Goal: Task Accomplishment & Management: Manage account settings

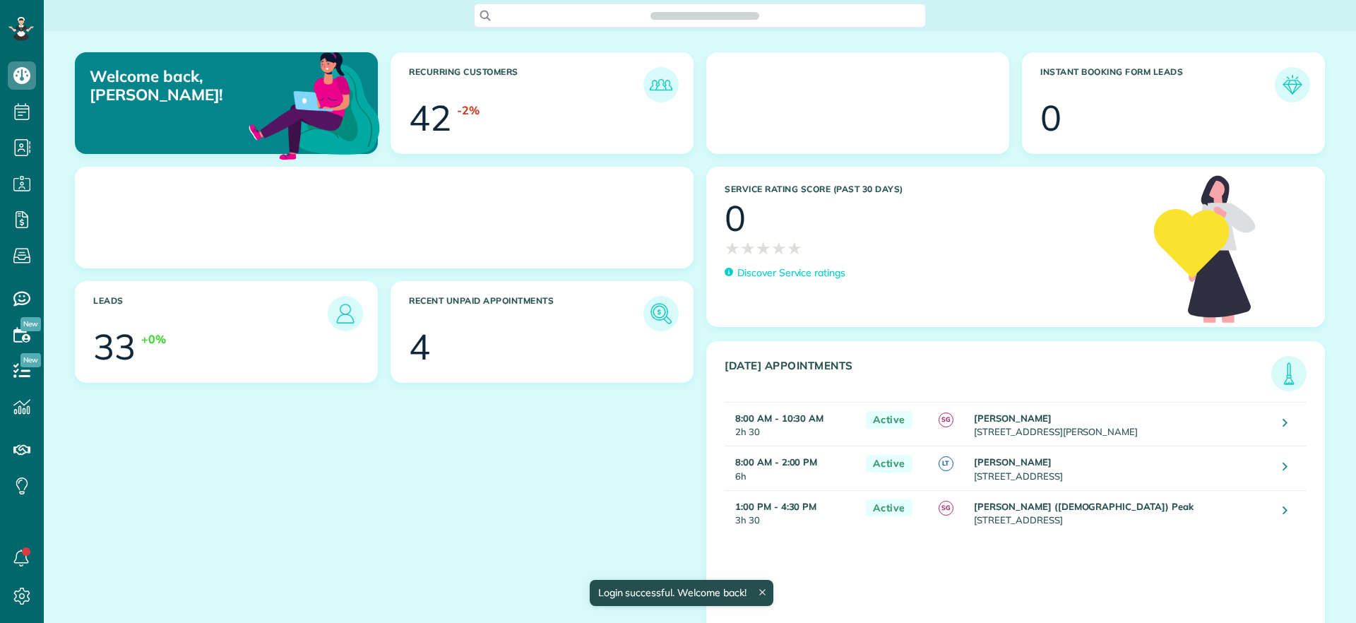
scroll to position [6, 6]
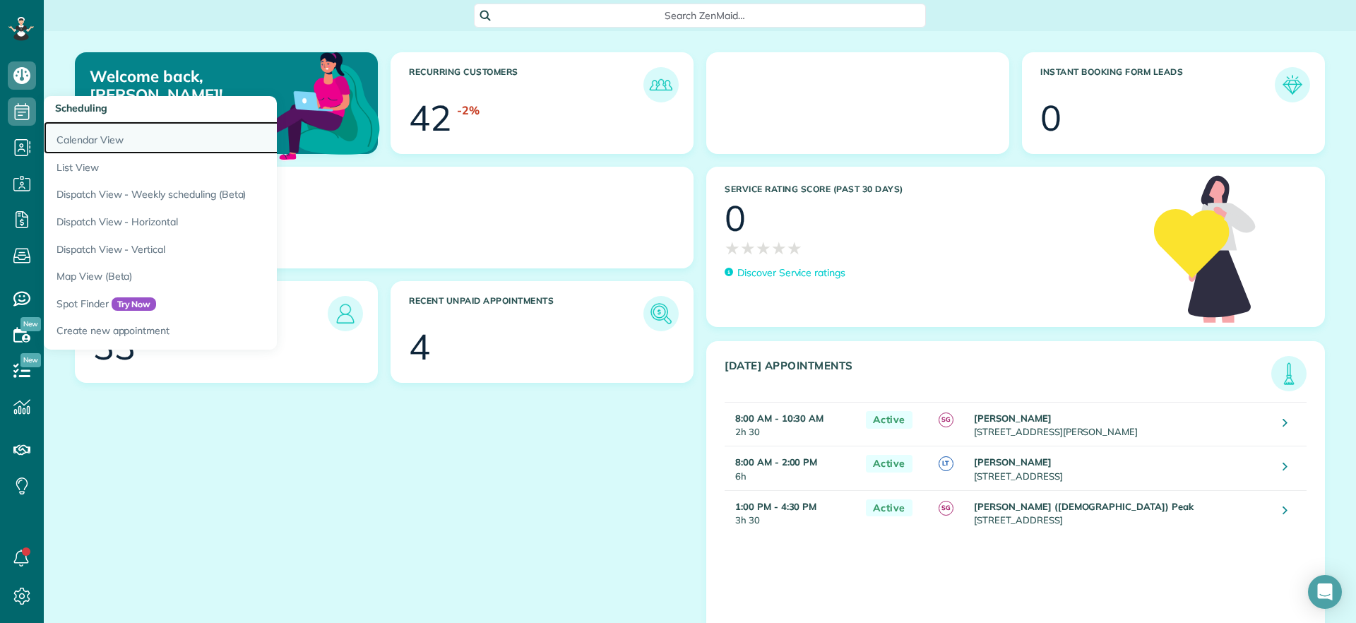
click at [98, 147] on link "Calendar View" at bounding box center [220, 137] width 353 height 32
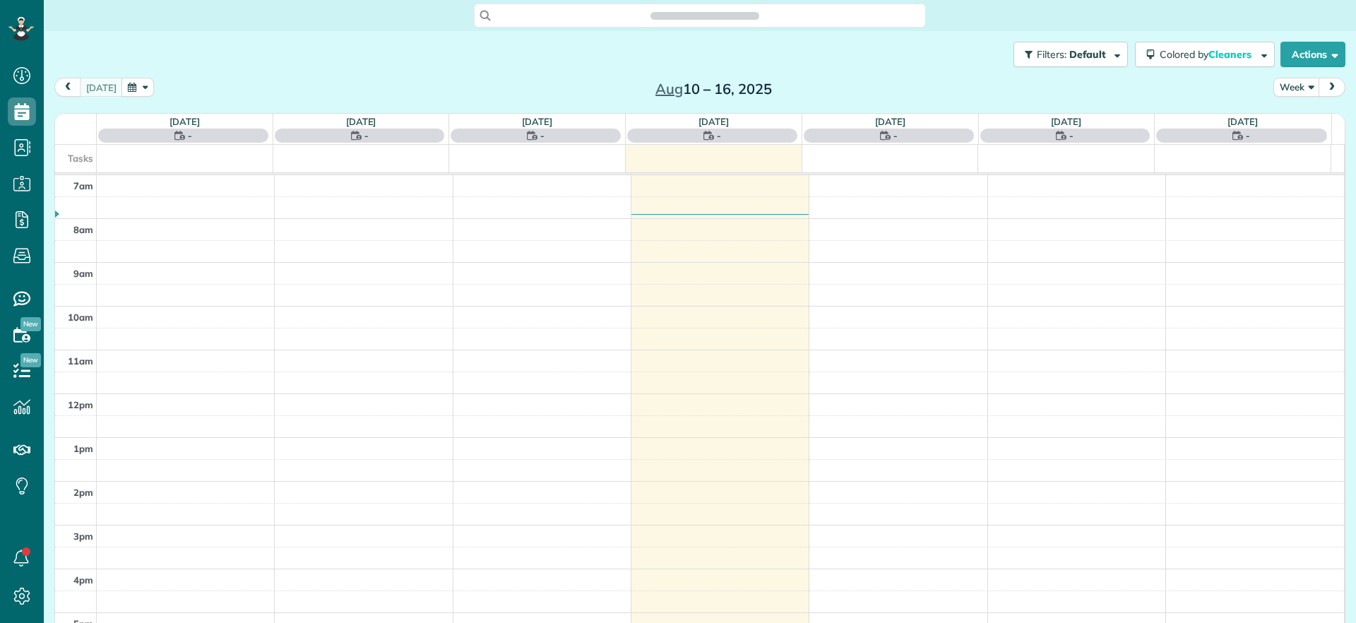
scroll to position [6, 6]
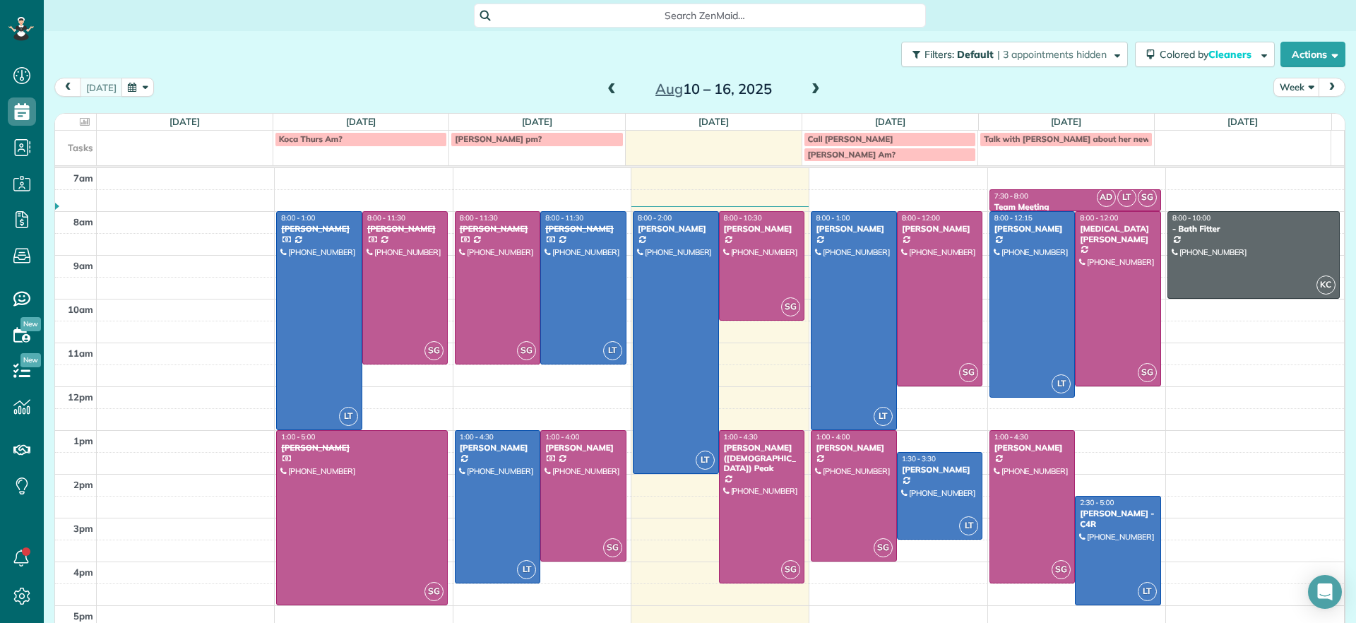
click at [808, 92] on span at bounding box center [816, 89] width 16 height 13
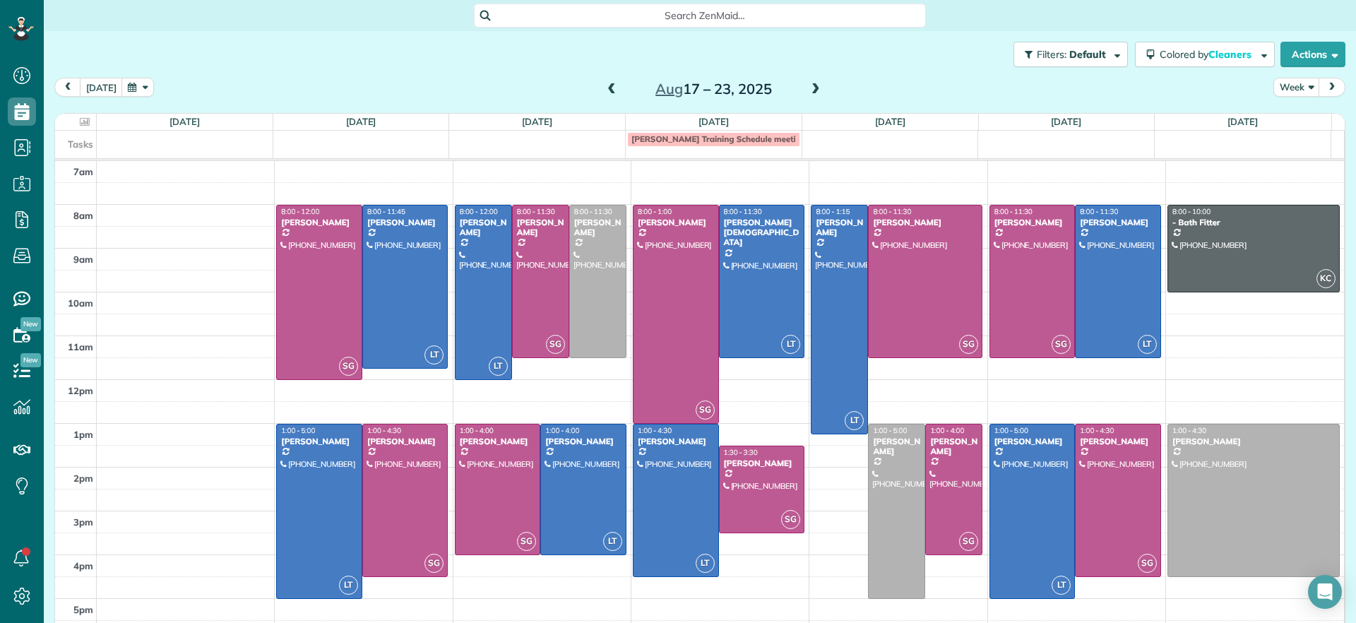
click at [604, 86] on span at bounding box center [612, 89] width 16 height 13
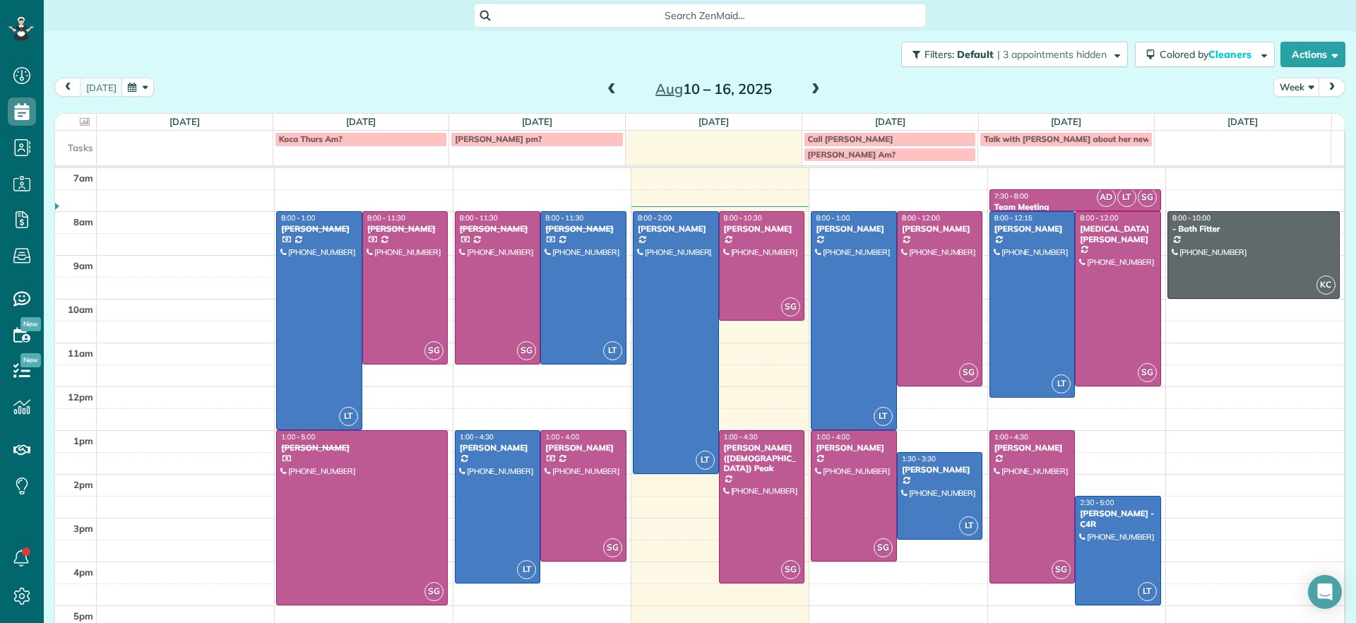
click at [808, 93] on span at bounding box center [816, 89] width 16 height 13
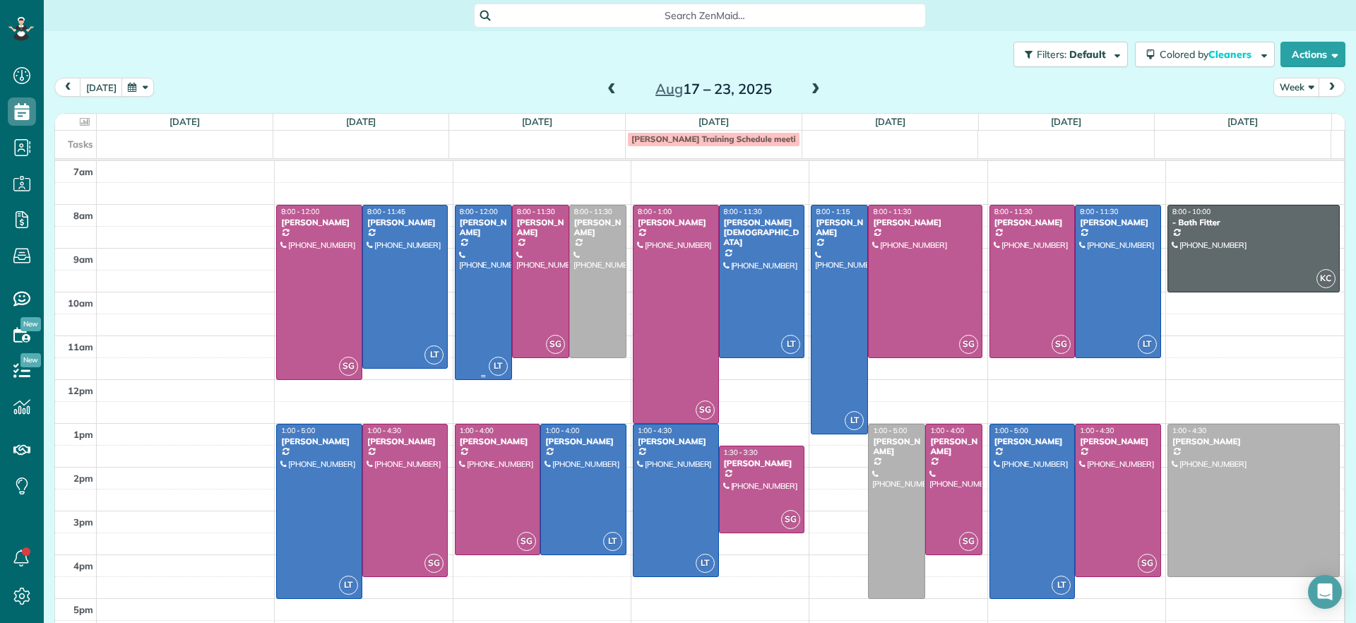
click at [492, 232] on div "[PERSON_NAME]" at bounding box center [483, 227] width 49 height 20
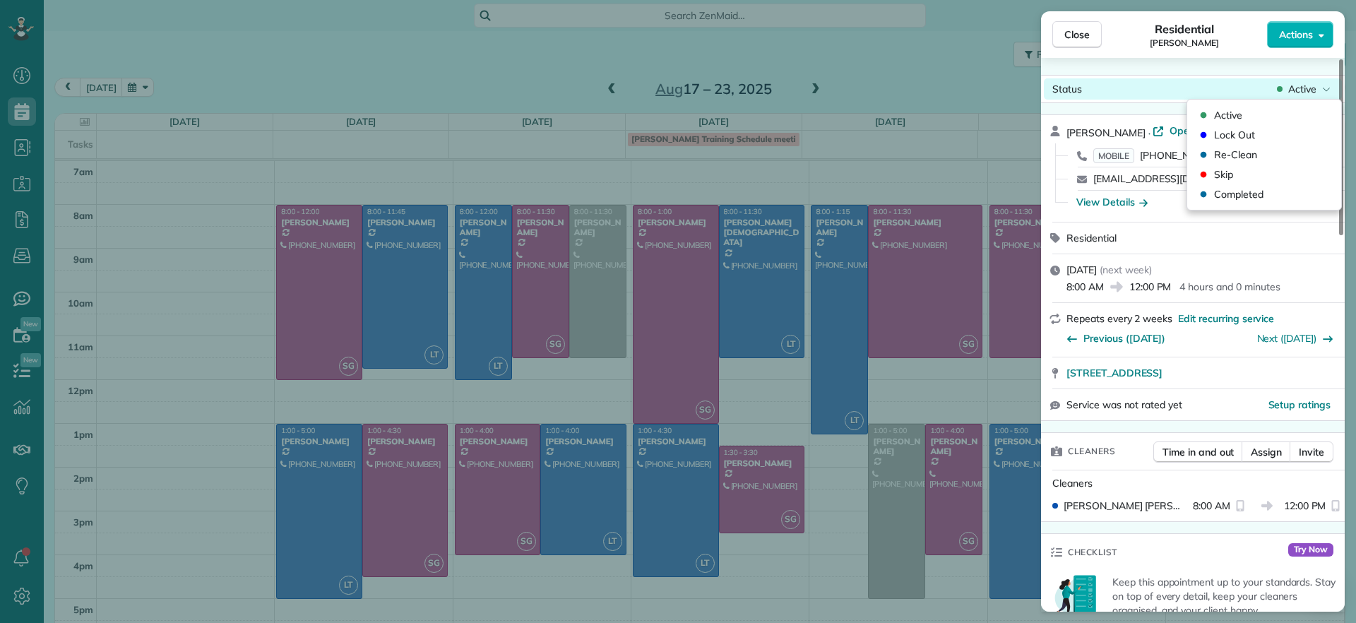
click at [1303, 88] on span "Active" at bounding box center [1302, 89] width 28 height 14
click at [1303, 87] on span "Active" at bounding box center [1302, 89] width 28 height 14
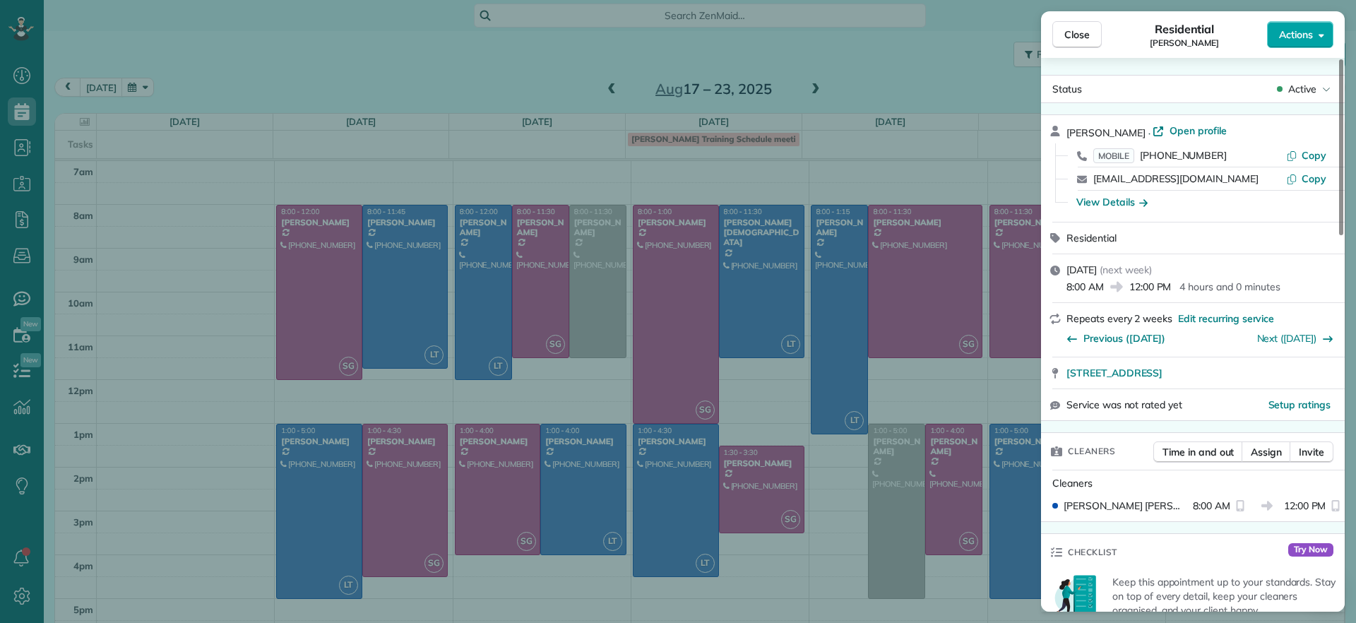
click at [1306, 42] on button "Actions" at bounding box center [1300, 34] width 66 height 27
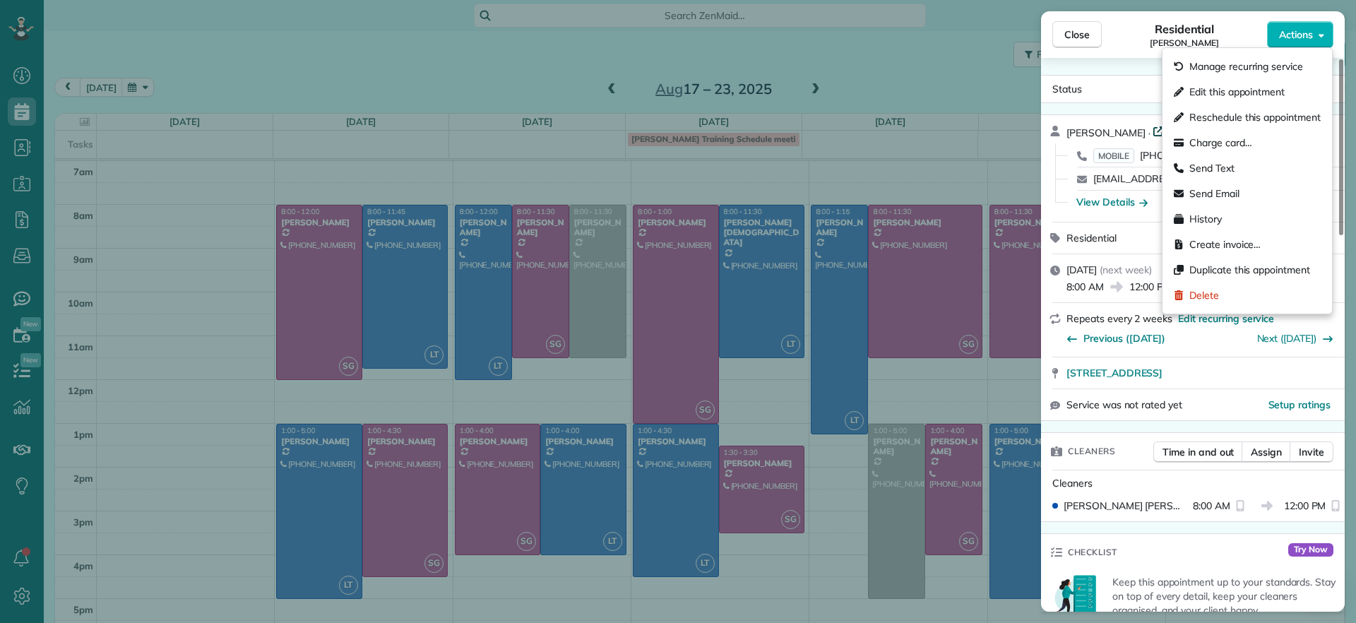
click at [1169, 126] on span "Open profile" at bounding box center [1197, 131] width 57 height 14
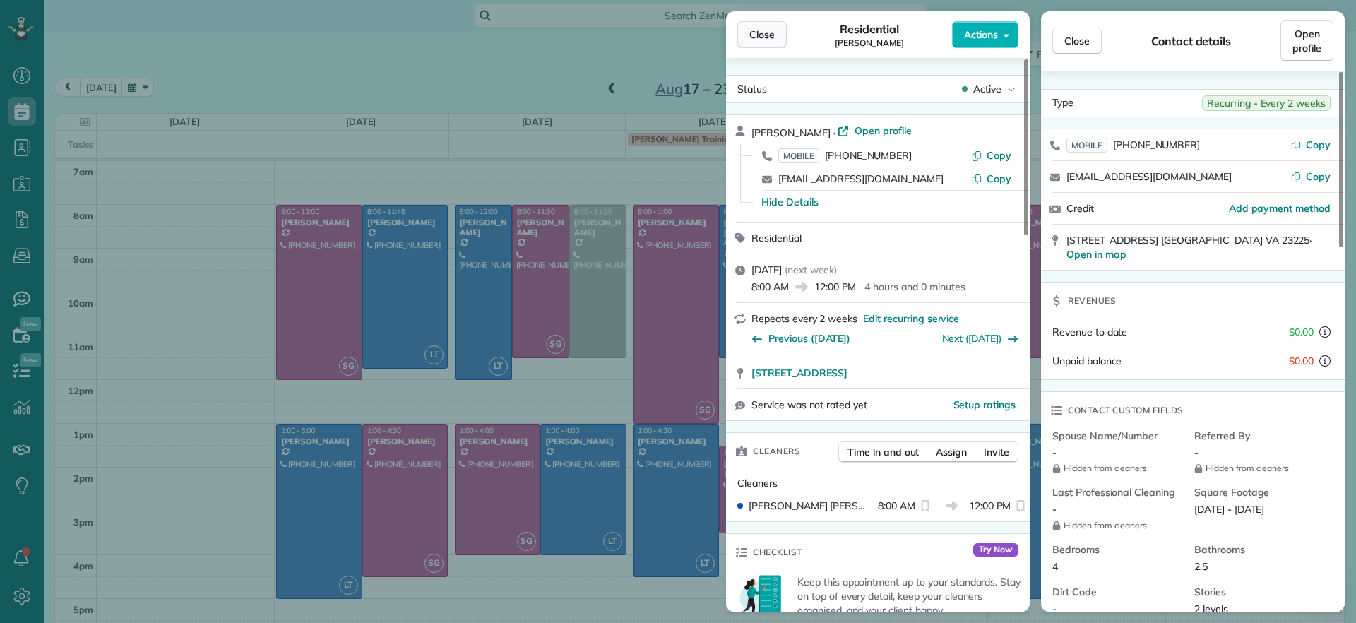
click at [772, 36] on span "Close" at bounding box center [761, 35] width 25 height 14
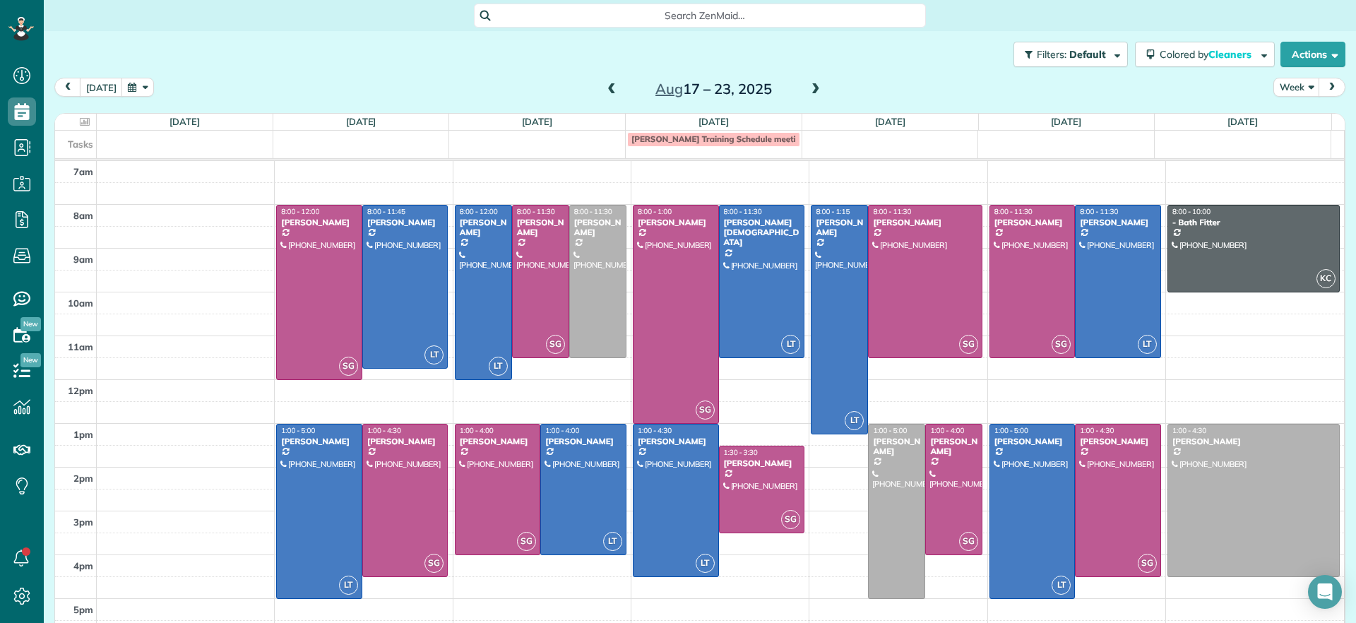
click at [809, 91] on span at bounding box center [816, 89] width 16 height 13
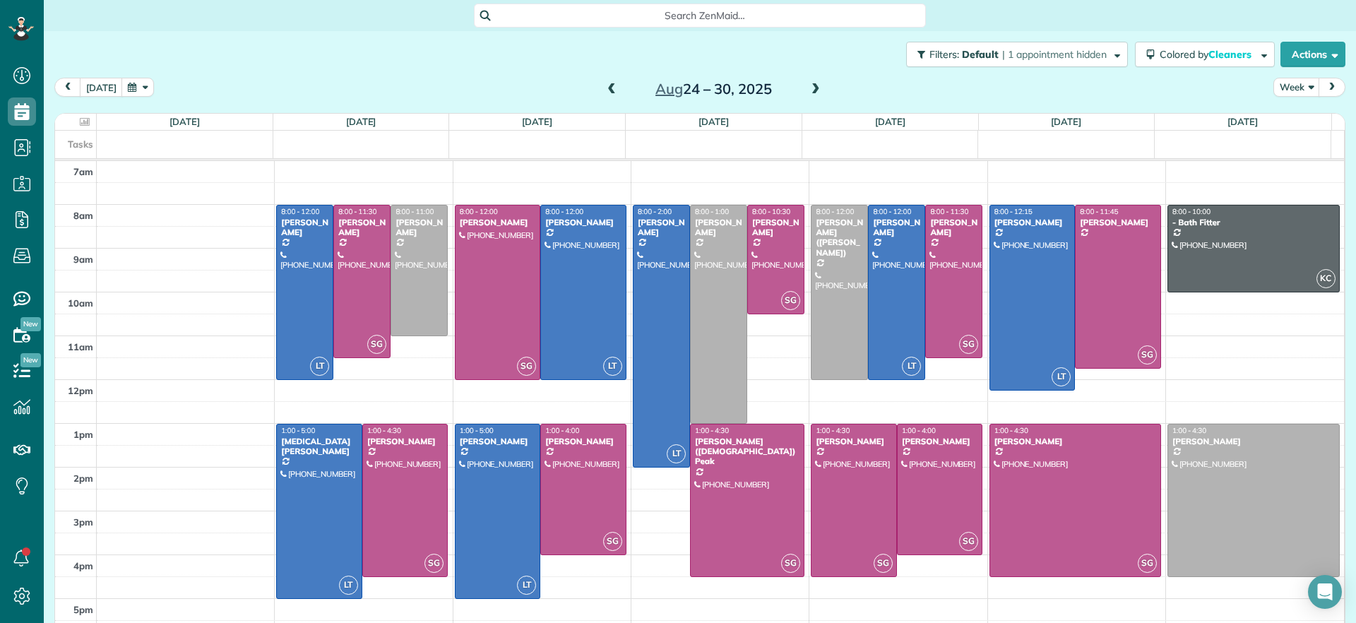
click at [604, 93] on span at bounding box center [612, 89] width 16 height 13
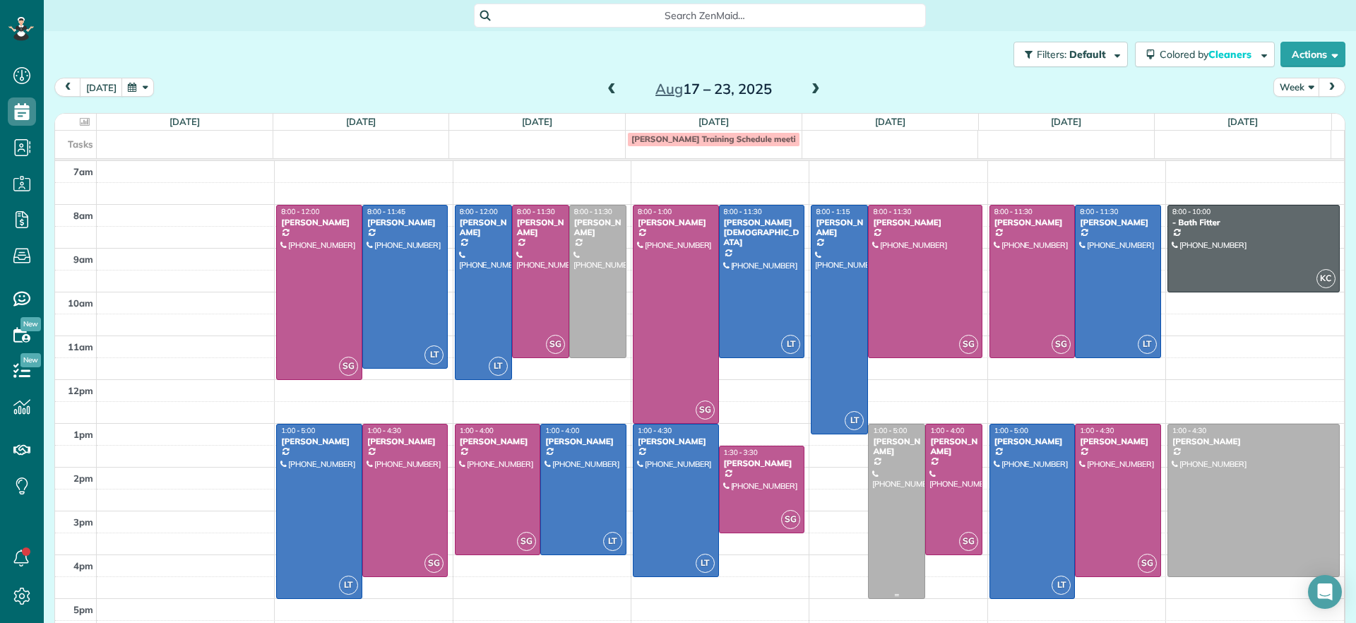
click at [902, 482] on div at bounding box center [896, 511] width 56 height 174
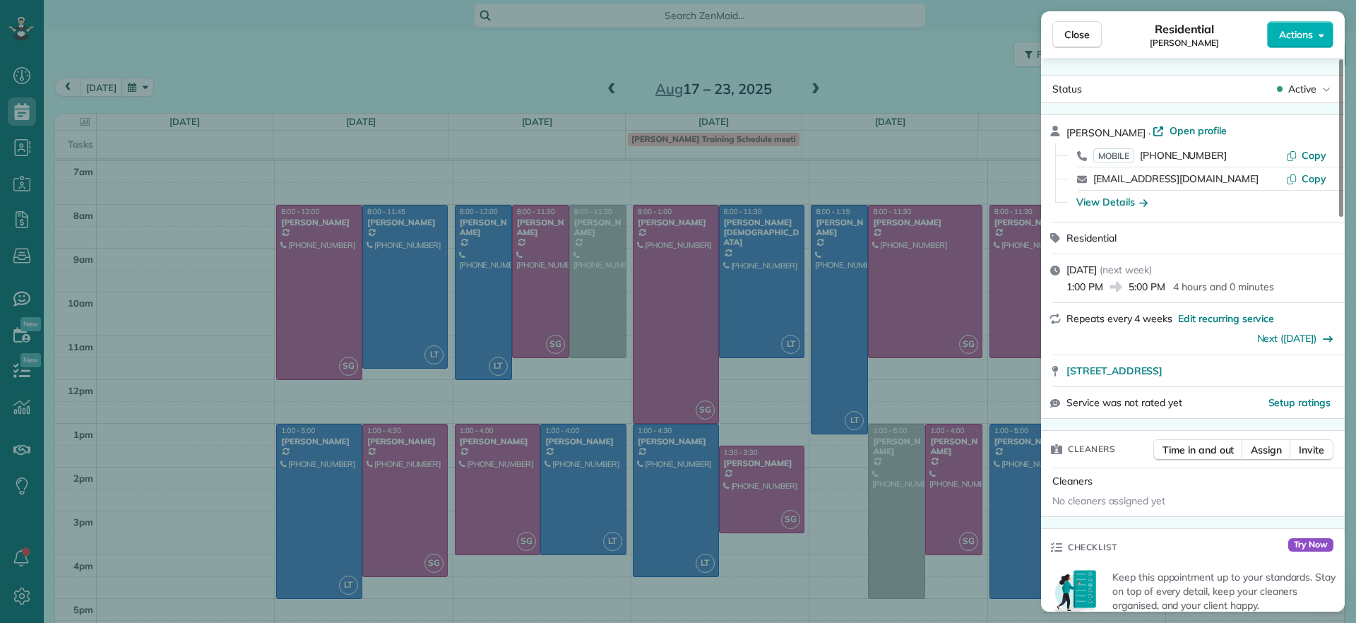
click at [1198, 127] on span "Open profile" at bounding box center [1197, 131] width 57 height 14
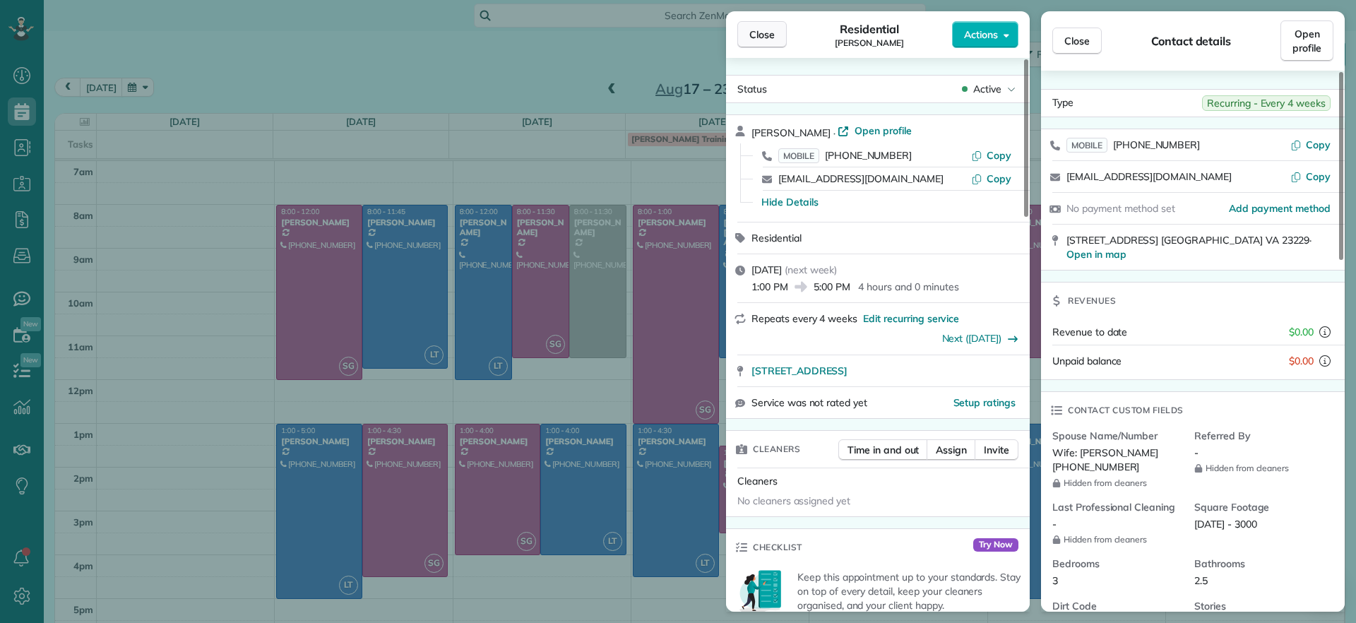
click at [771, 38] on span "Close" at bounding box center [761, 35] width 25 height 14
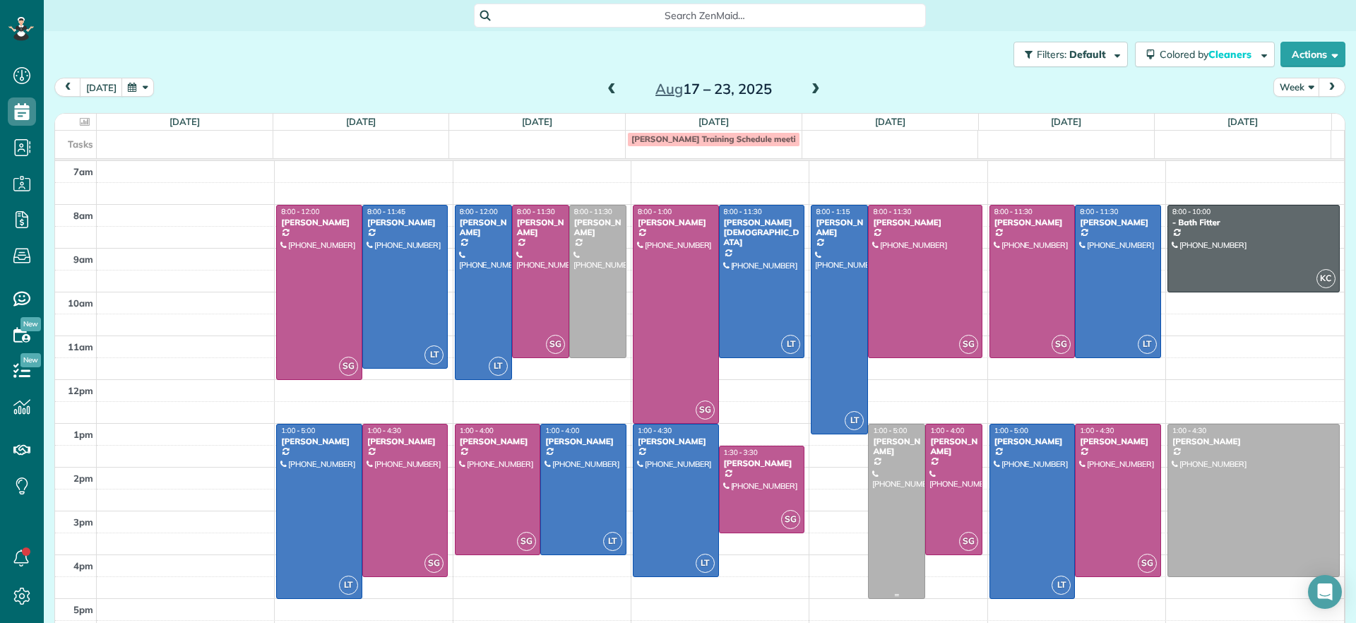
click at [883, 473] on div at bounding box center [896, 511] width 56 height 174
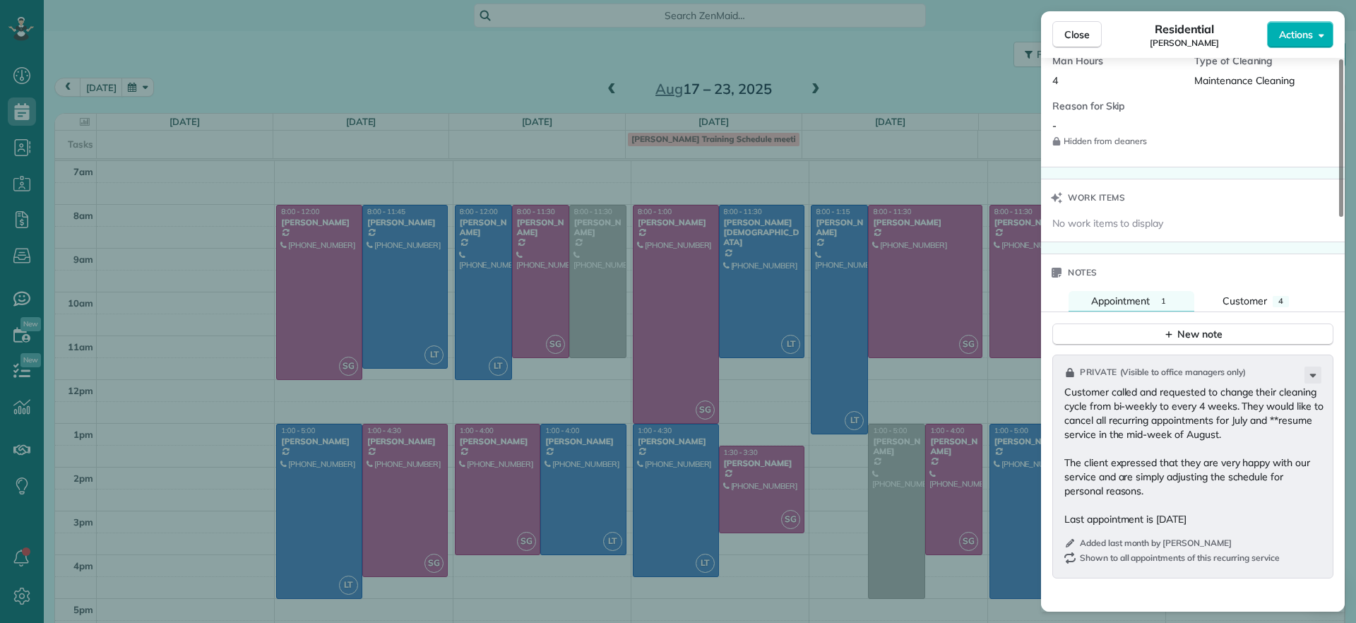
scroll to position [1149, 0]
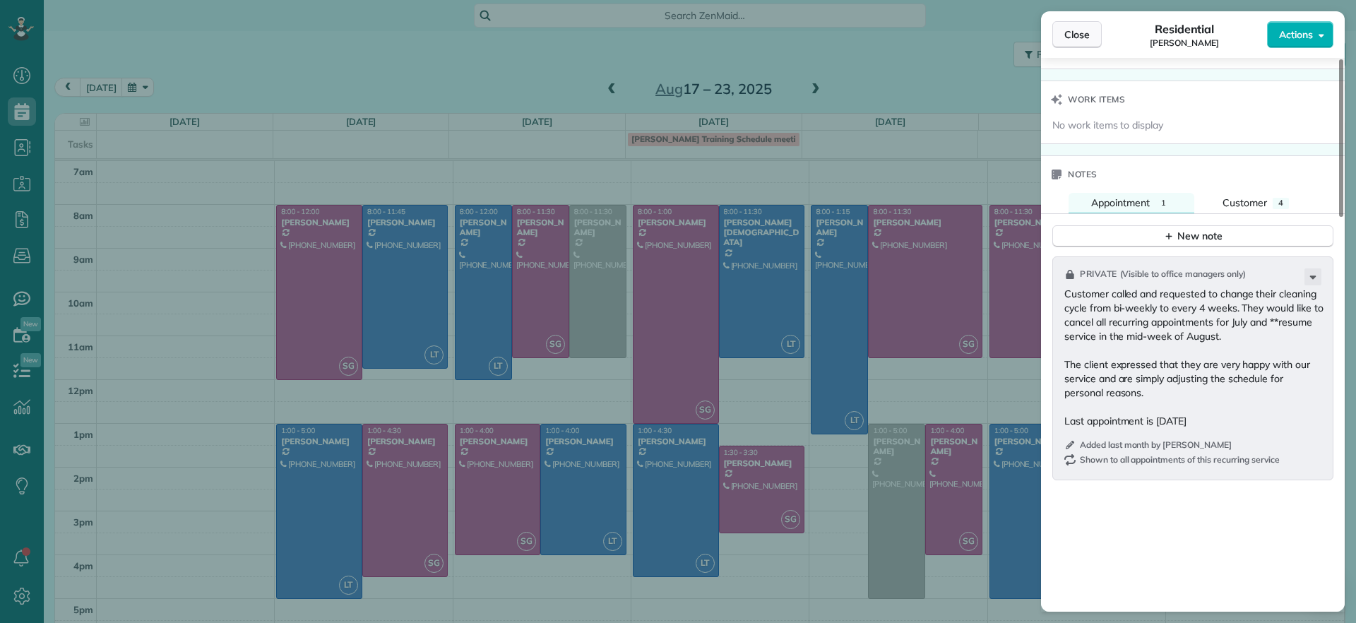
click at [1075, 37] on span "Close" at bounding box center [1076, 35] width 25 height 14
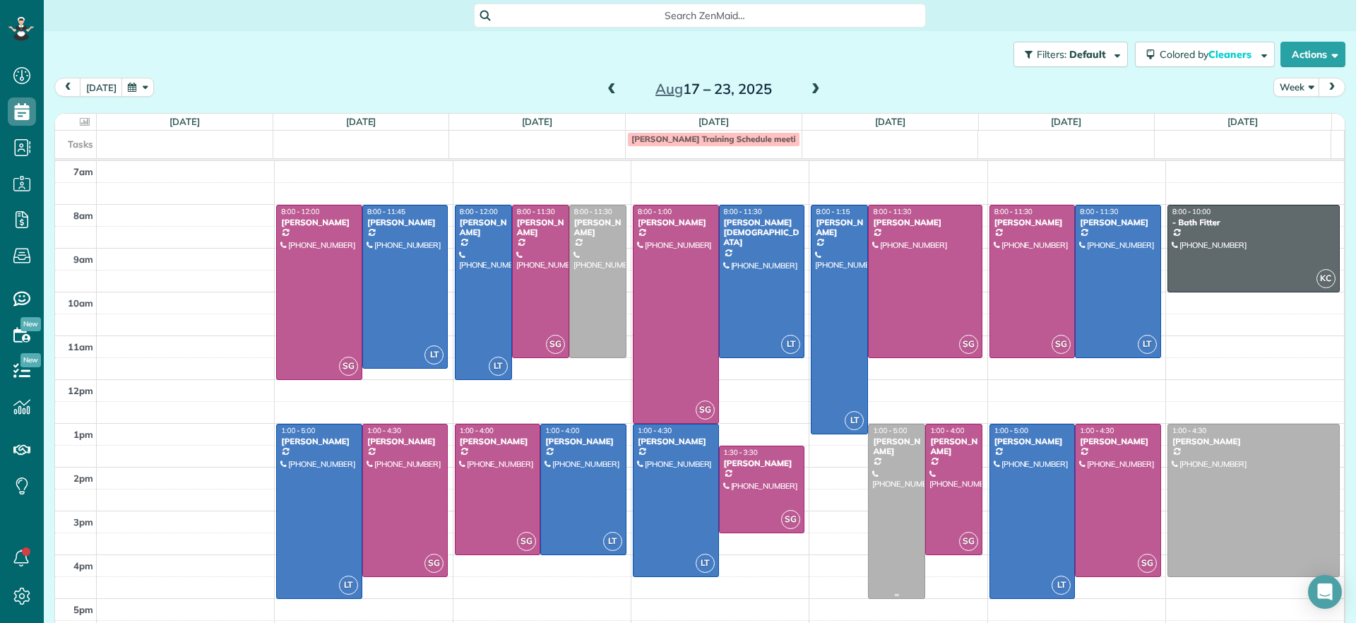
click at [891, 505] on div at bounding box center [896, 511] width 56 height 174
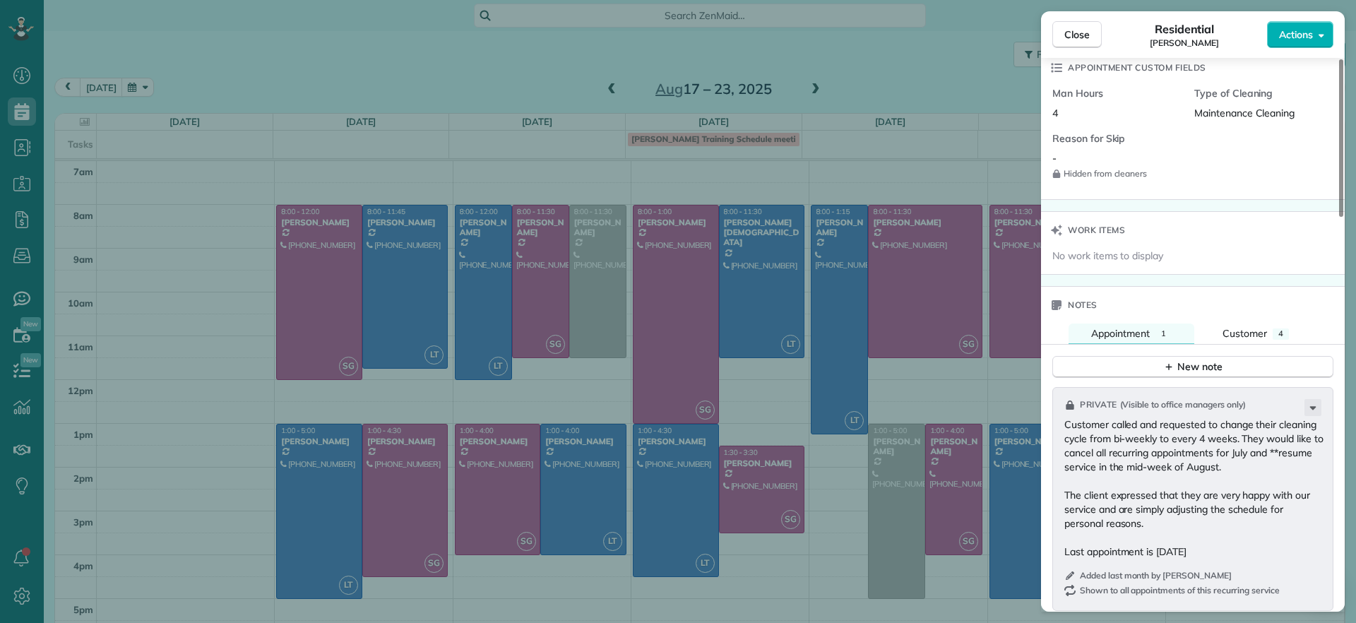
scroll to position [1062, 0]
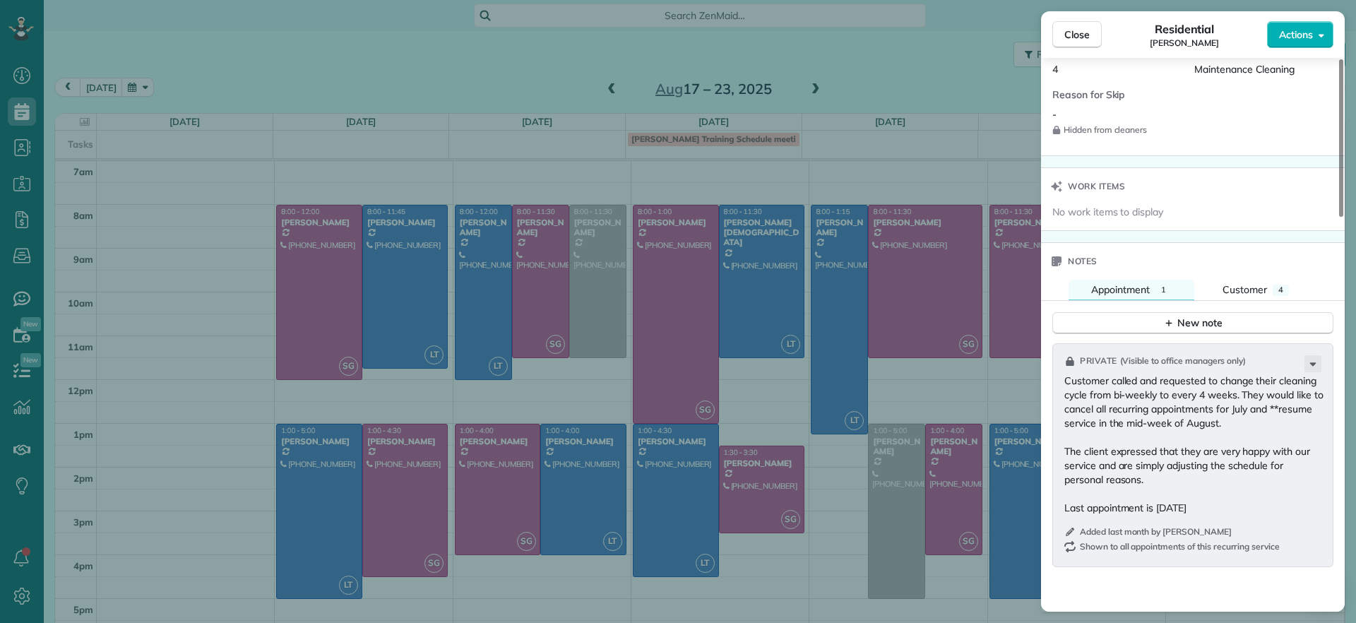
click at [1324, 366] on div "Private ( Visible to office managers only ) Customer called and requested to ch…" at bounding box center [1192, 455] width 281 height 224
click at [1309, 0] on div "Close Residential Ryan Lewandowski Actions Status Active Ryan Lewandowski · Ope…" at bounding box center [678, 0] width 1356 height 0
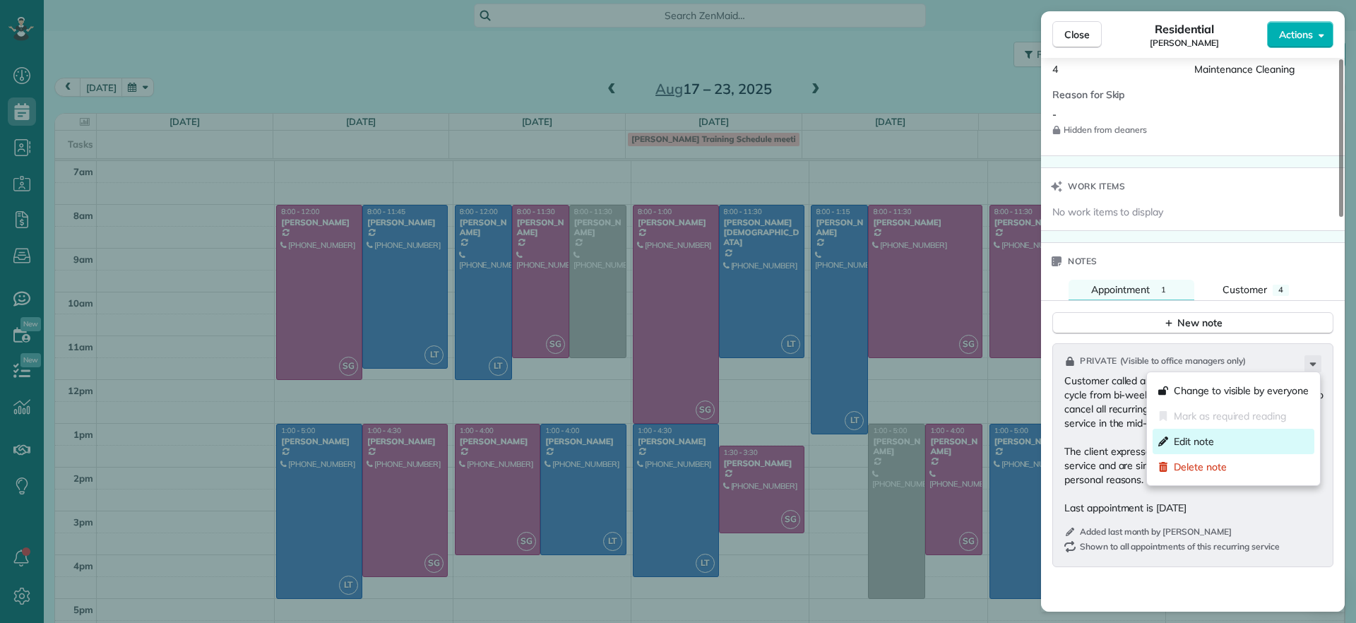
click at [1238, 443] on div "Edit note" at bounding box center [1233, 441] width 162 height 25
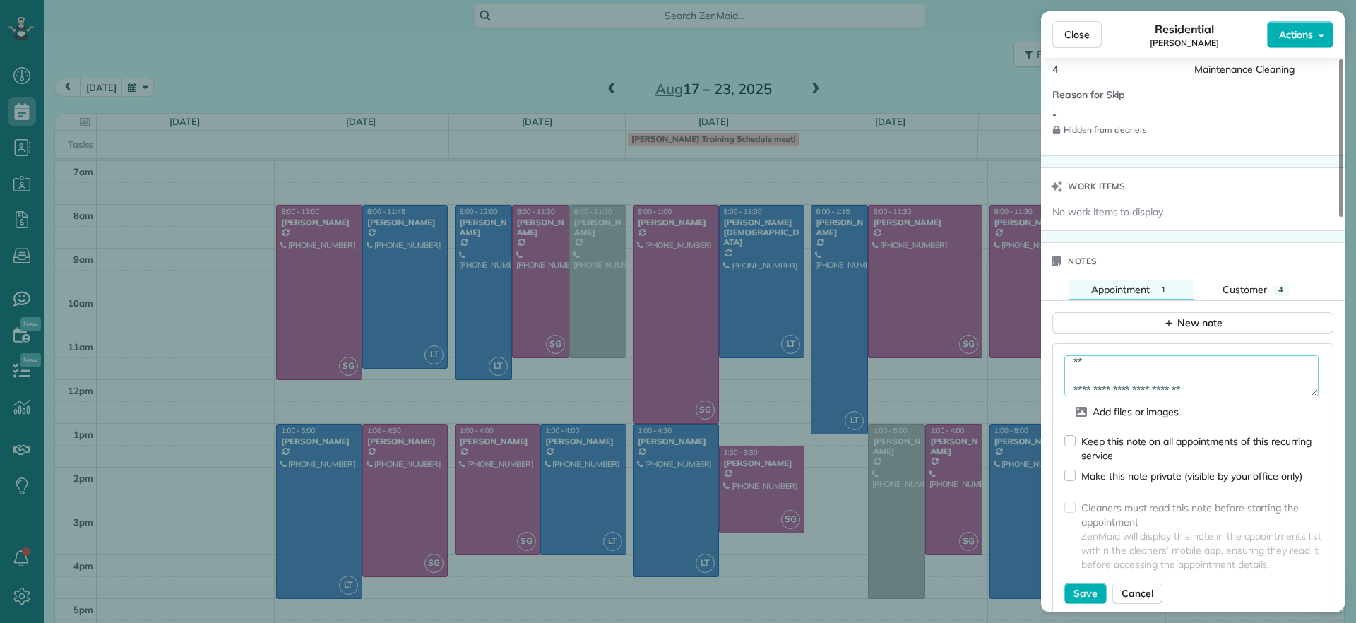
scroll to position [127, 0]
click at [1243, 386] on textarea "**********" at bounding box center [1191, 375] width 254 height 41
click at [1158, 388] on textarea "**********" at bounding box center [1191, 375] width 254 height 41
click at [1163, 385] on textarea "**********" at bounding box center [1191, 375] width 254 height 41
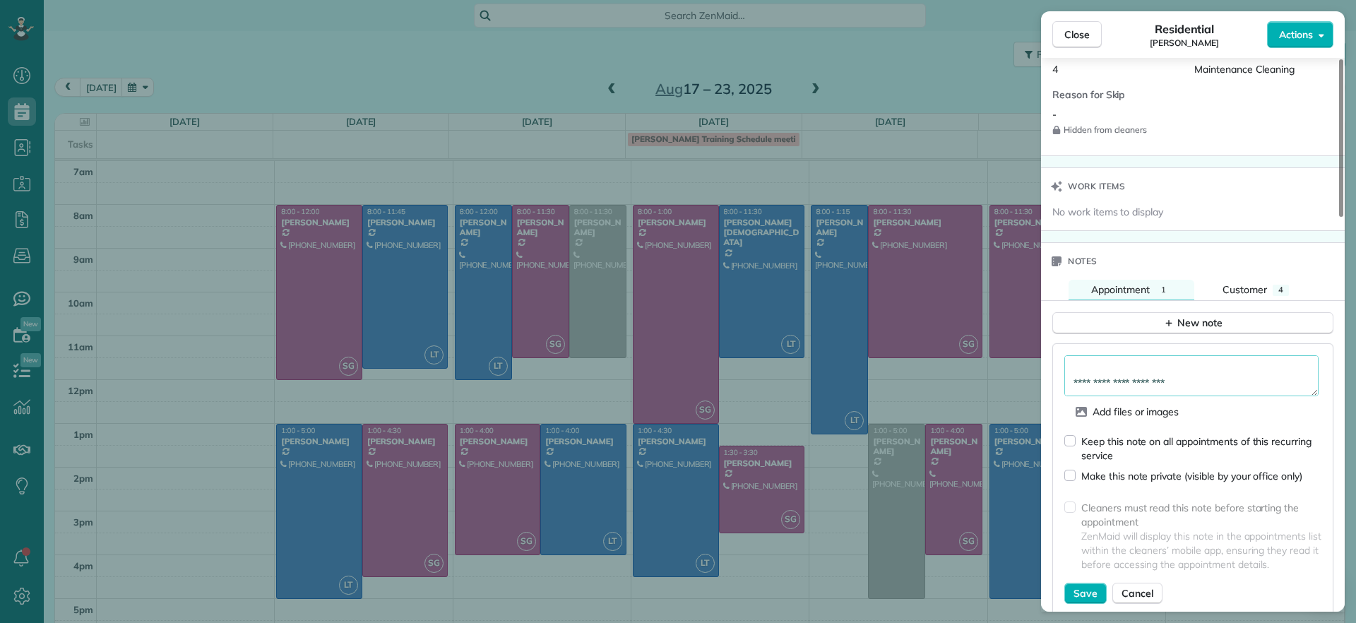
click at [1211, 386] on textarea "**********" at bounding box center [1191, 375] width 254 height 41
type textarea "**********"
click at [1079, 595] on span "Save" at bounding box center [1085, 593] width 24 height 14
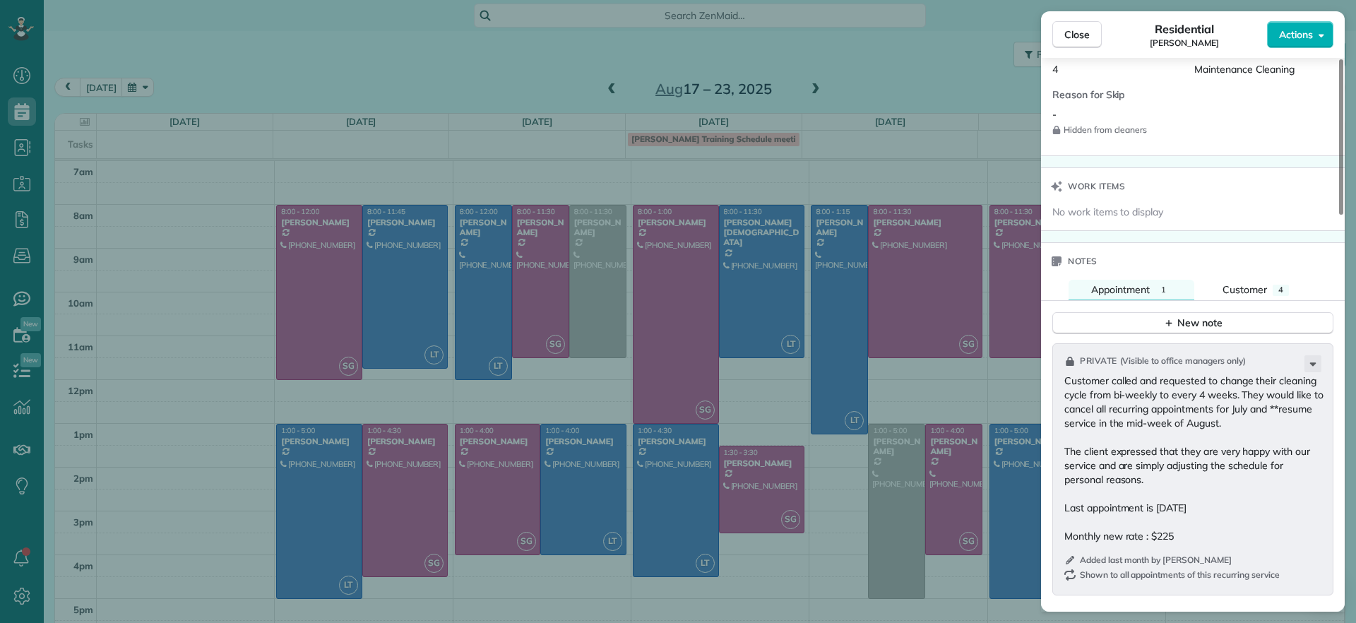
click at [609, 82] on div "Close Residential Ryan Lewandowski Actions Status Active Ryan Lewandowski · Ope…" at bounding box center [678, 311] width 1356 height 623
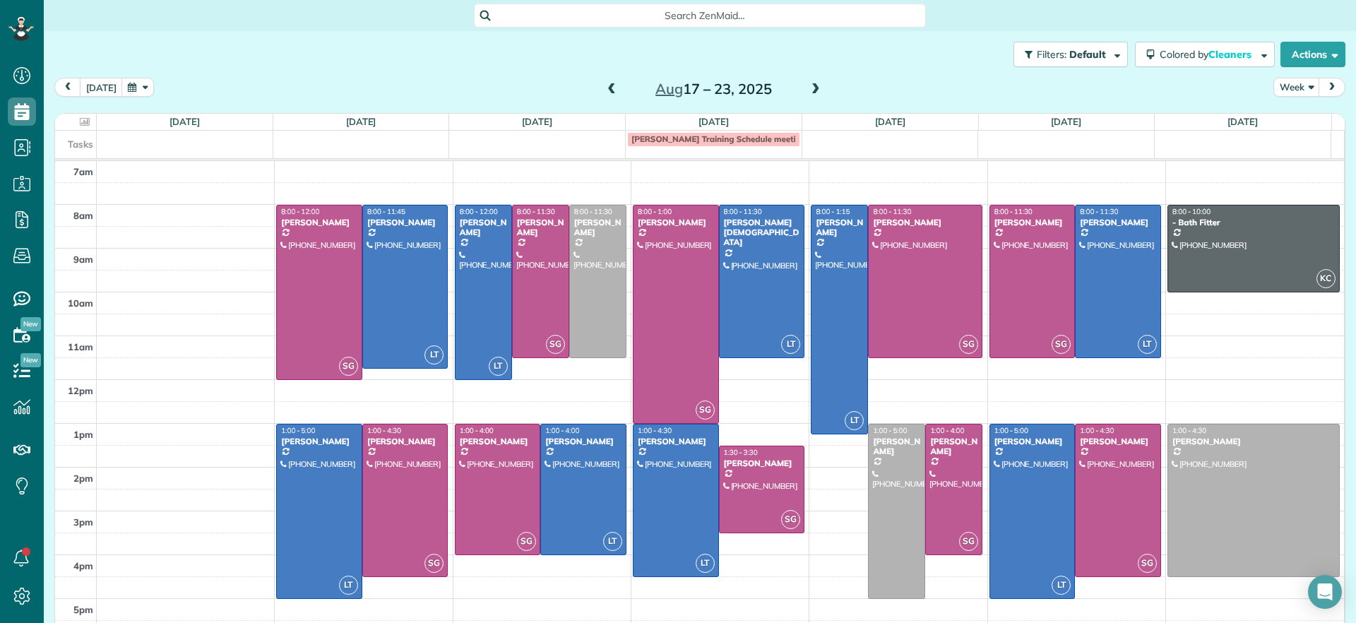
click at [604, 91] on span at bounding box center [612, 89] width 16 height 13
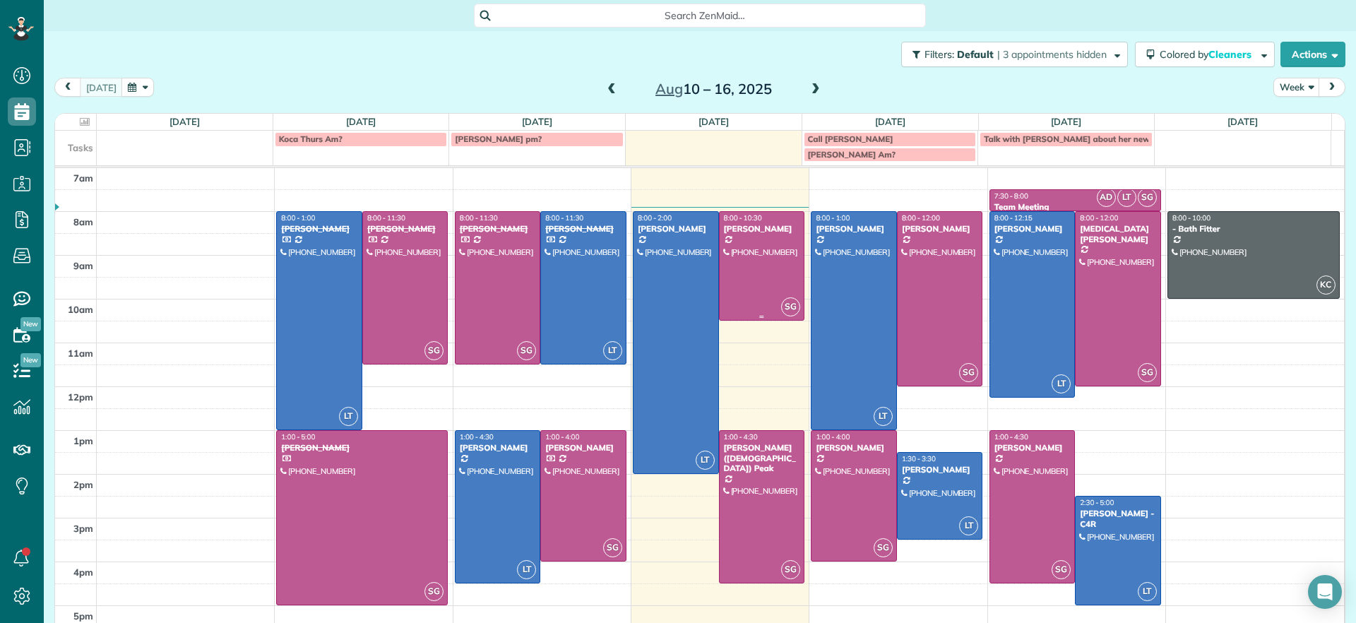
click at [748, 295] on div at bounding box center [761, 266] width 85 height 108
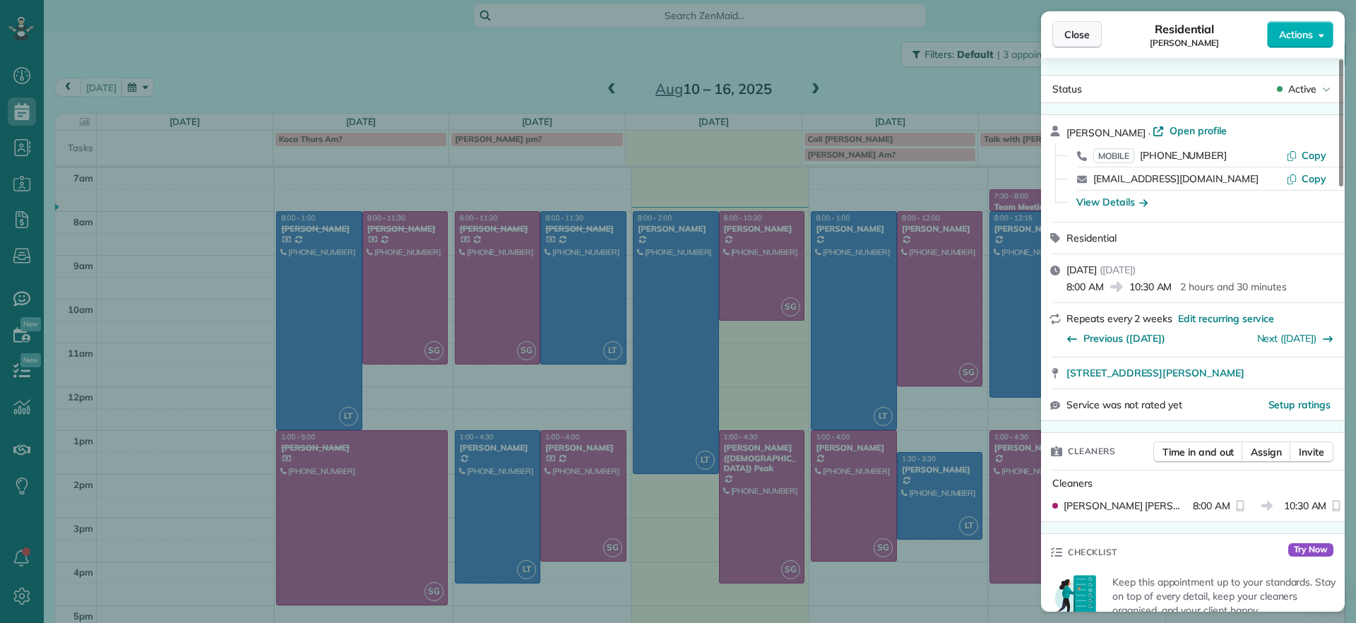
click at [1075, 35] on span "Close" at bounding box center [1076, 35] width 25 height 14
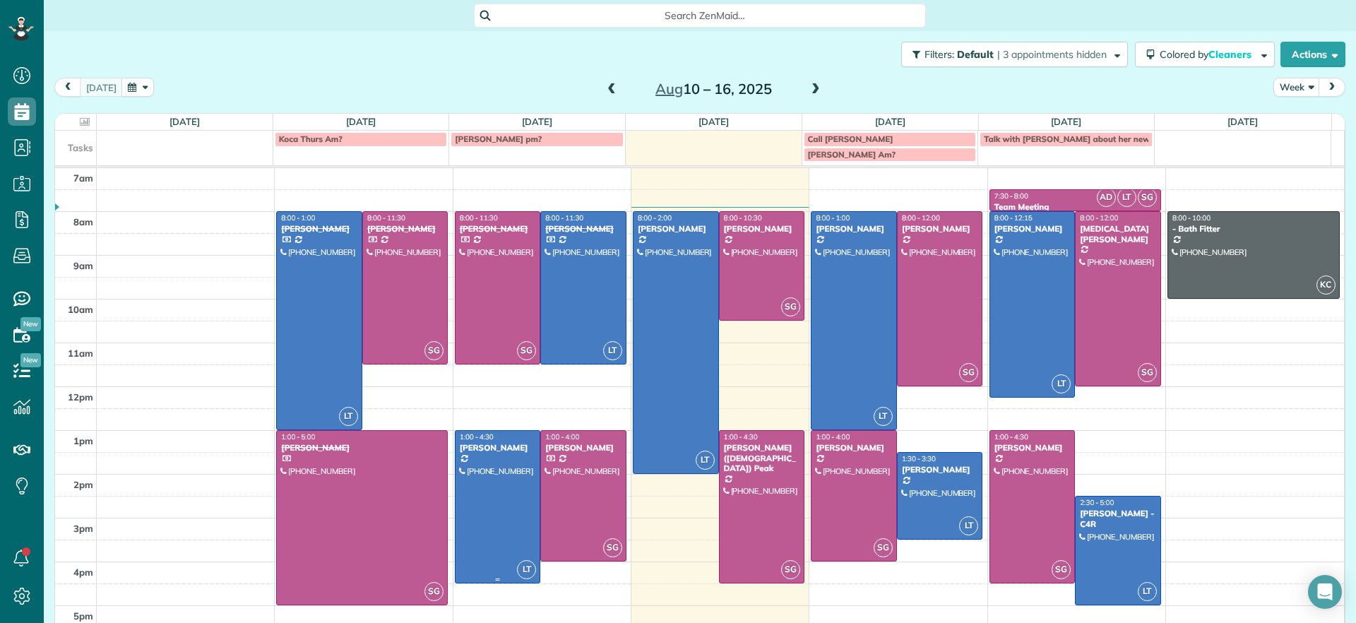
click at [493, 514] on div at bounding box center [497, 507] width 85 height 152
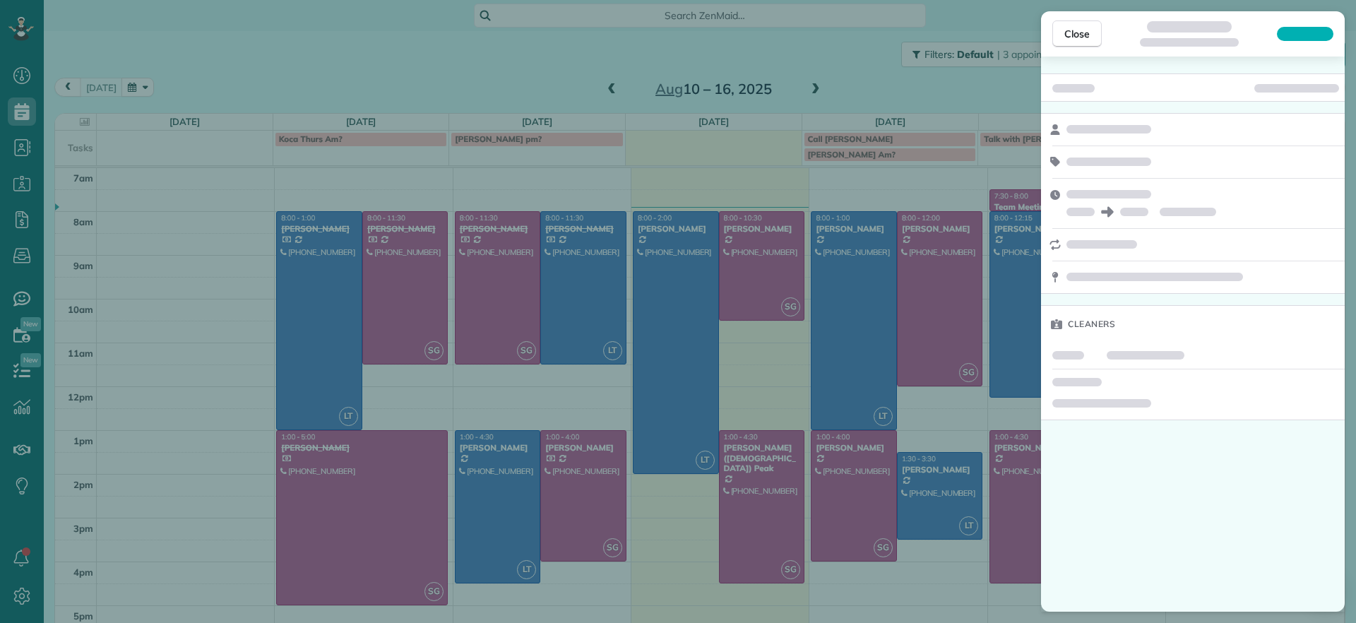
click at [561, 496] on div "Close Cleaners" at bounding box center [678, 311] width 1356 height 623
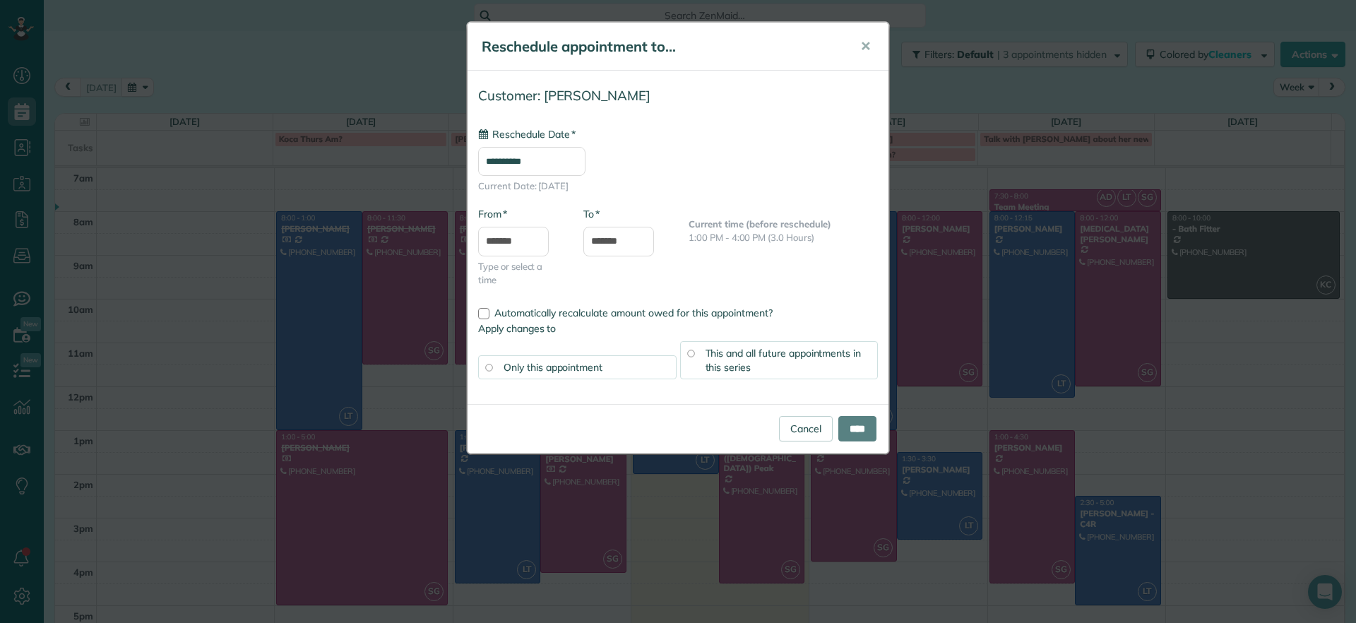
type input "**********"
click at [866, 44] on span "✕" at bounding box center [865, 46] width 11 height 16
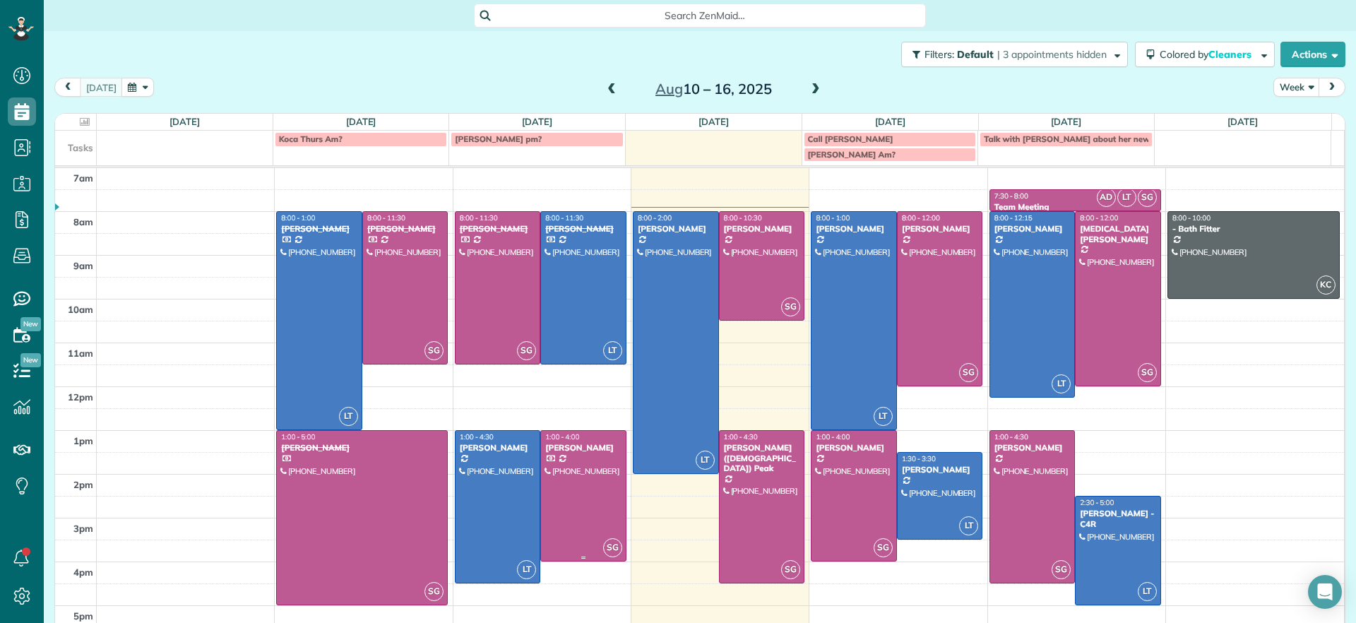
click at [593, 440] on div "1:00 - 4:00" at bounding box center [583, 436] width 78 height 9
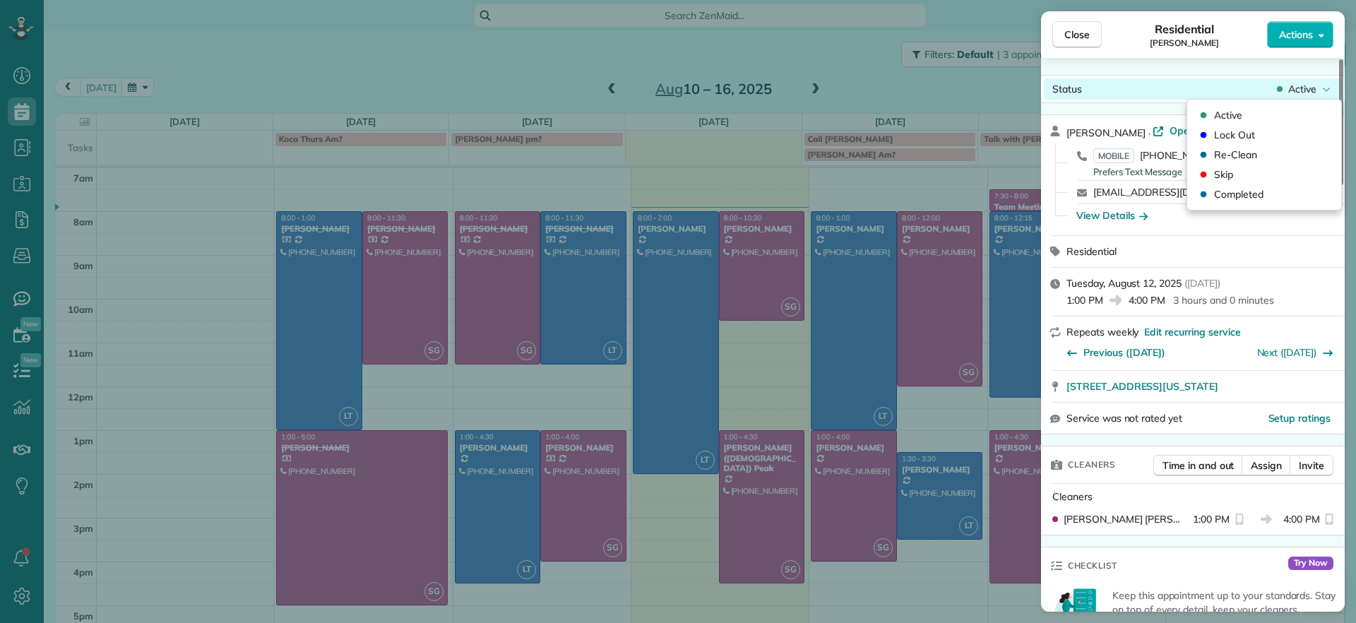
click at [1320, 90] on div "Active" at bounding box center [1303, 89] width 59 height 14
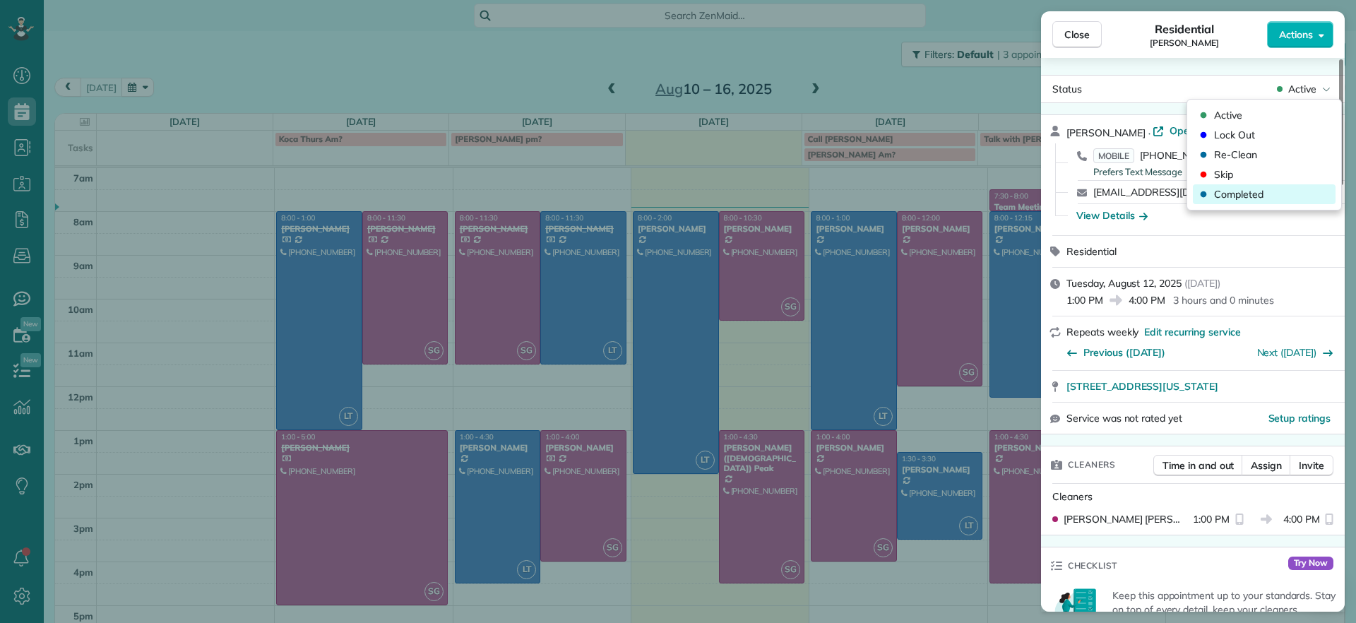
click at [1241, 192] on span "Completed" at bounding box center [1238, 194] width 49 height 14
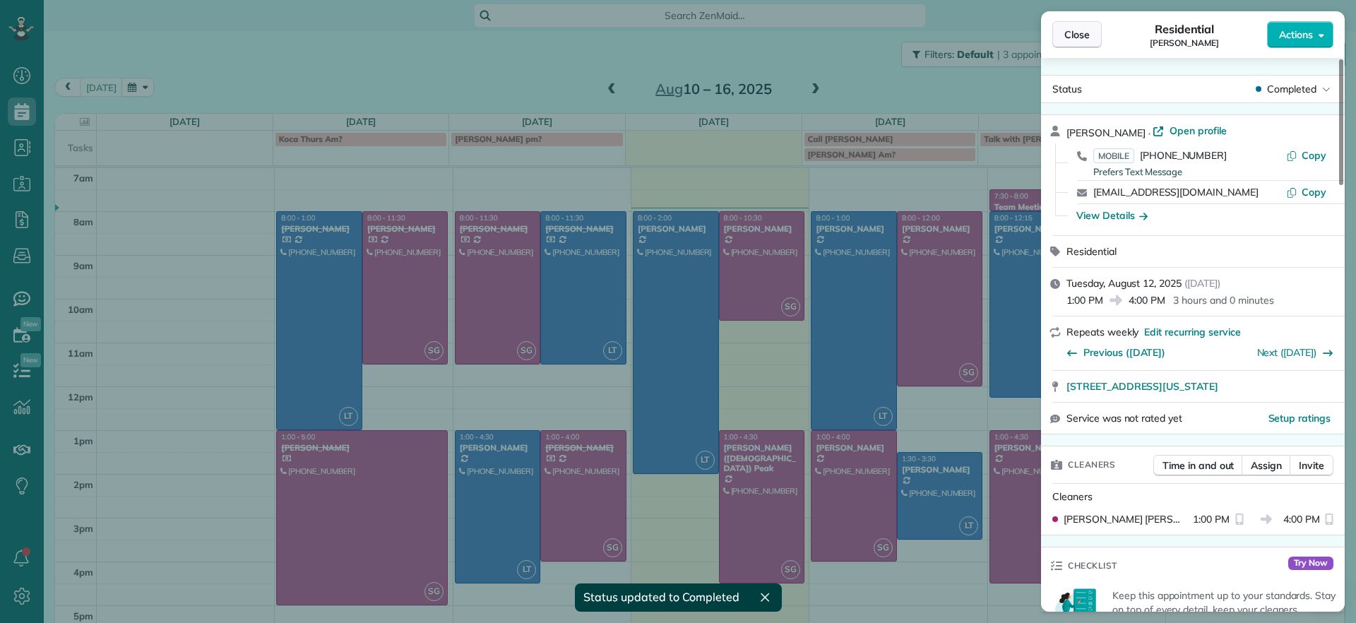
click at [1072, 42] on button "Close" at bounding box center [1076, 34] width 49 height 27
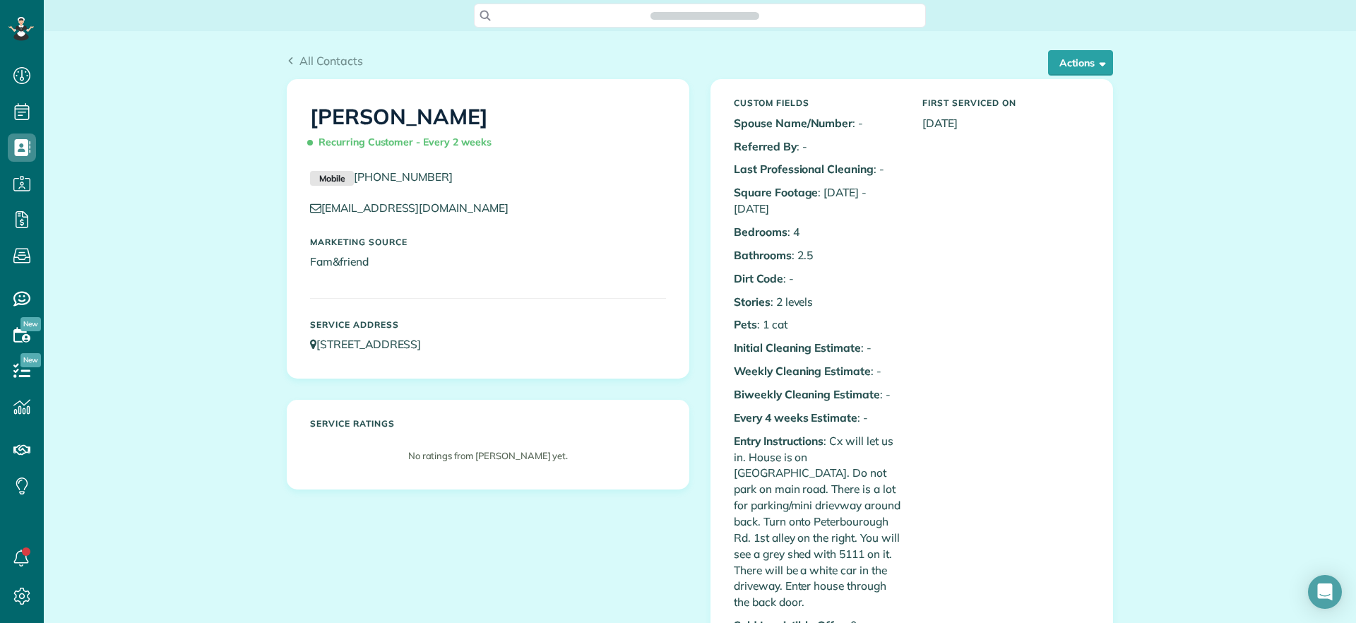
scroll to position [6, 6]
click at [1051, 71] on button "Actions" at bounding box center [1080, 62] width 65 height 25
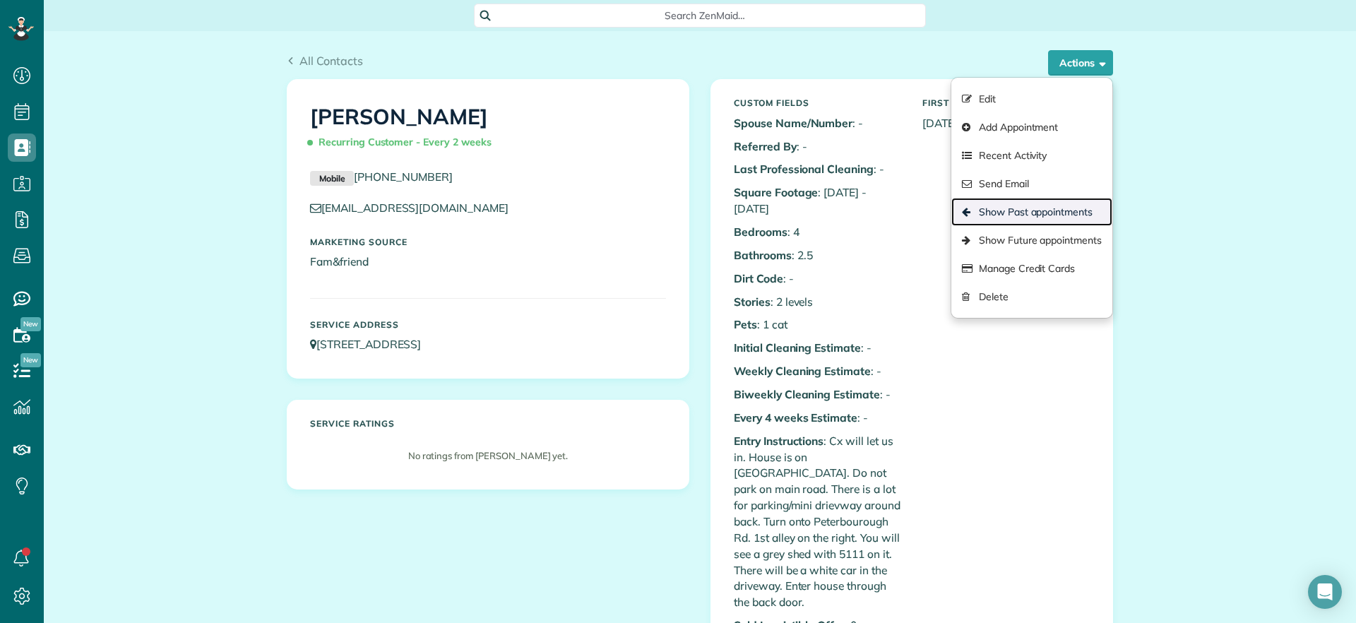
click at [1068, 211] on link "Show Past appointments" at bounding box center [1031, 212] width 161 height 28
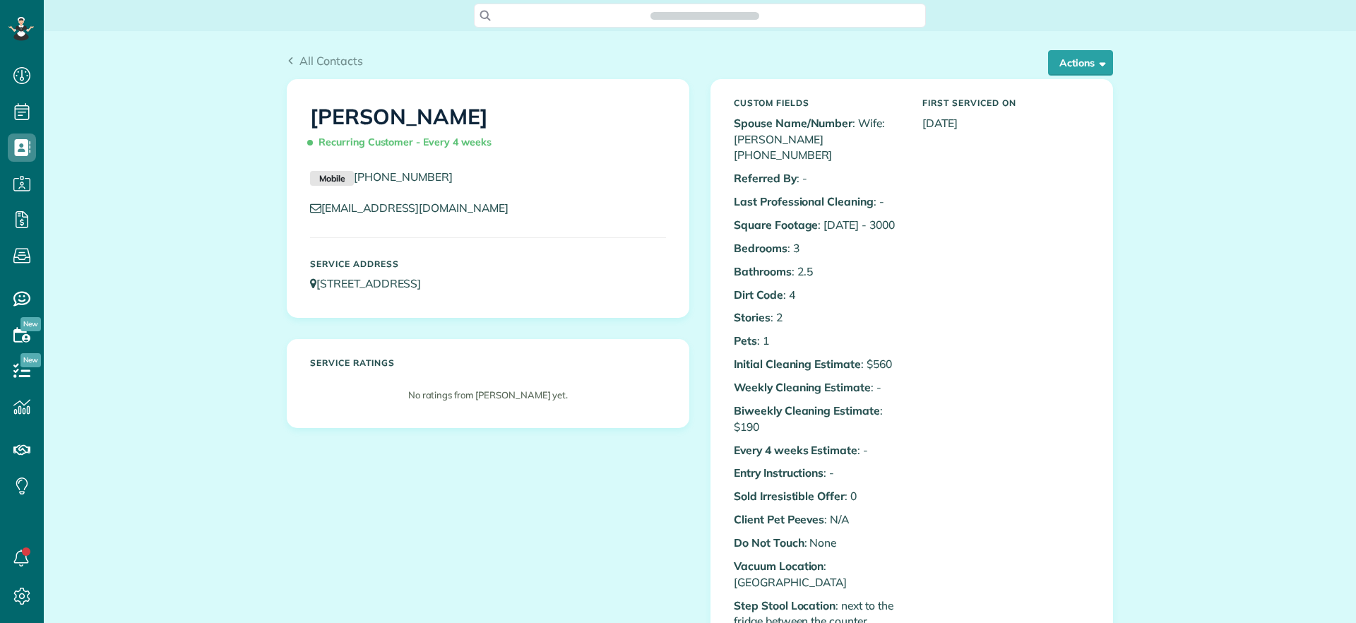
scroll to position [6, 6]
click at [1095, 67] on span "button" at bounding box center [1099, 62] width 11 height 11
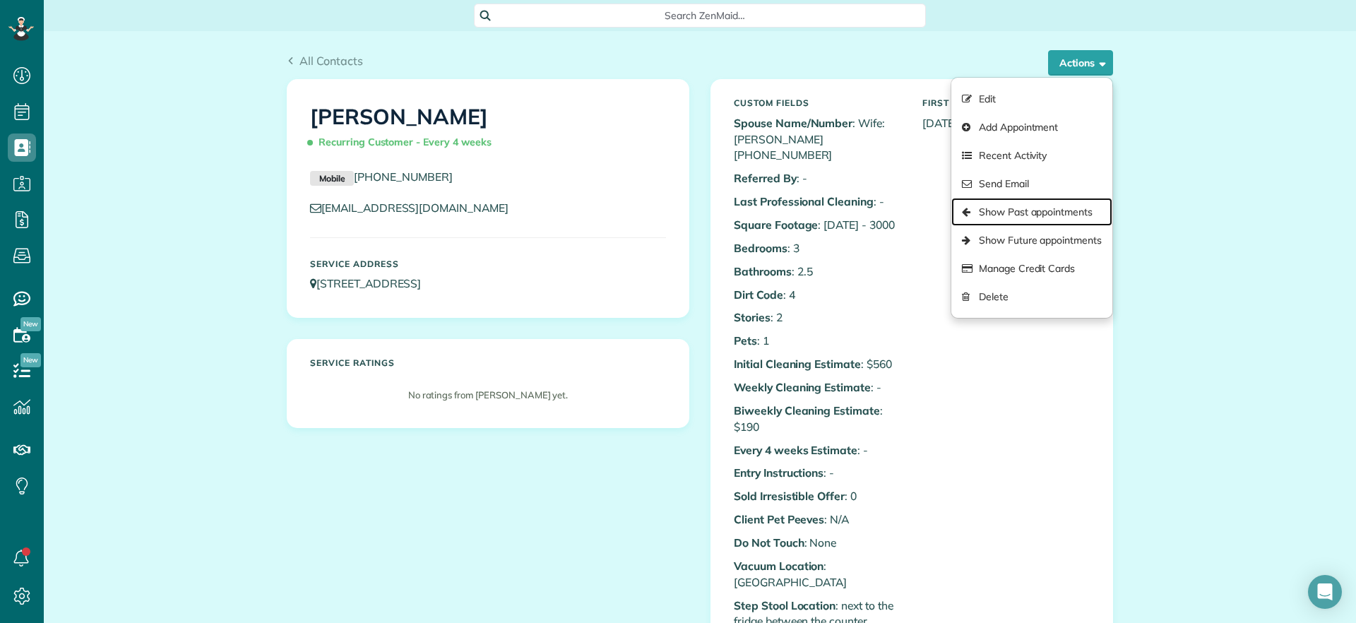
click at [1022, 220] on link "Show Past appointments" at bounding box center [1031, 212] width 161 height 28
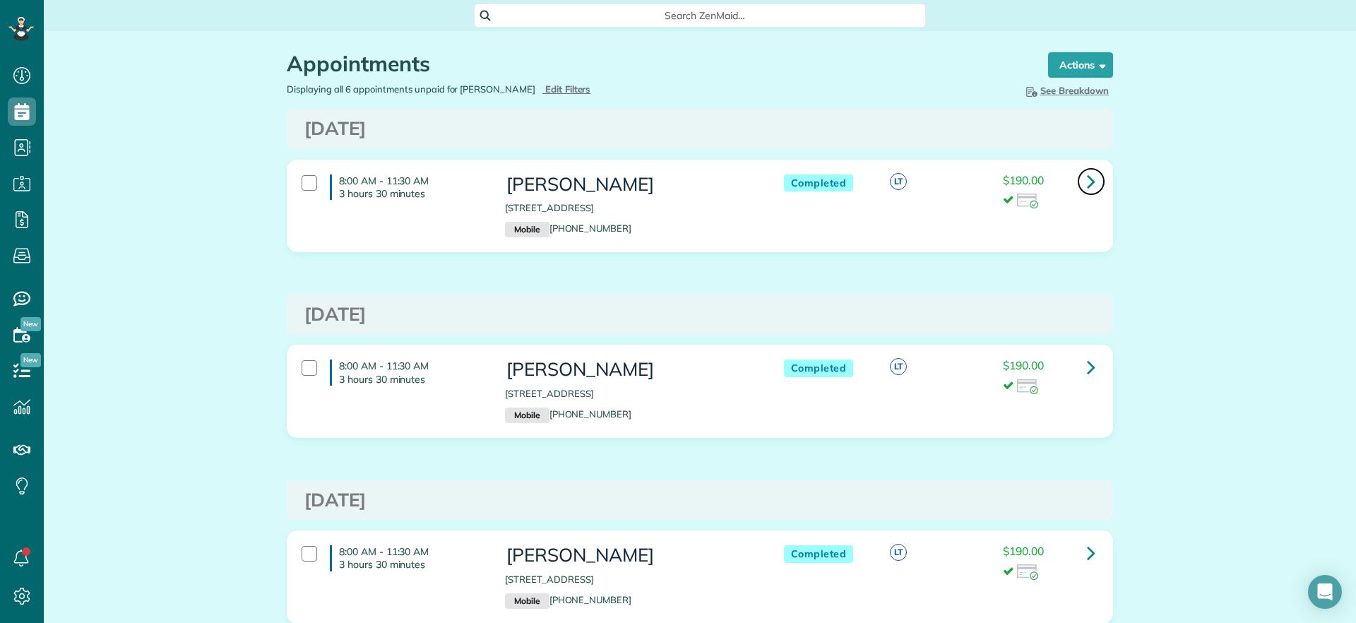
click at [1088, 183] on icon at bounding box center [1091, 181] width 8 height 25
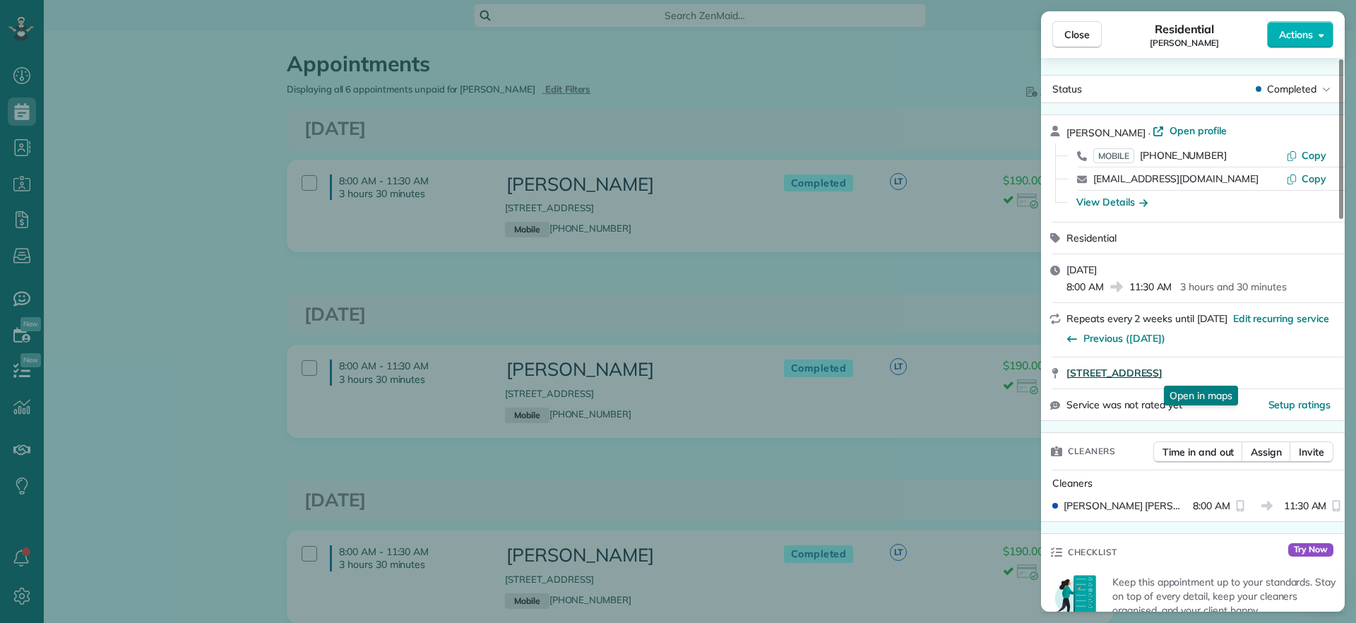
drag, startPoint x: 1065, startPoint y: 379, endPoint x: 1297, endPoint y: 369, distance: 232.5
click at [1297, 369] on div "[STREET_ADDRESS] Open in maps Open in maps" at bounding box center [1193, 372] width 304 height 31
click at [1048, 25] on div "Close Residential [PERSON_NAME] Actions" at bounding box center [1193, 34] width 304 height 47
click at [1068, 28] on span "Close" at bounding box center [1076, 35] width 25 height 14
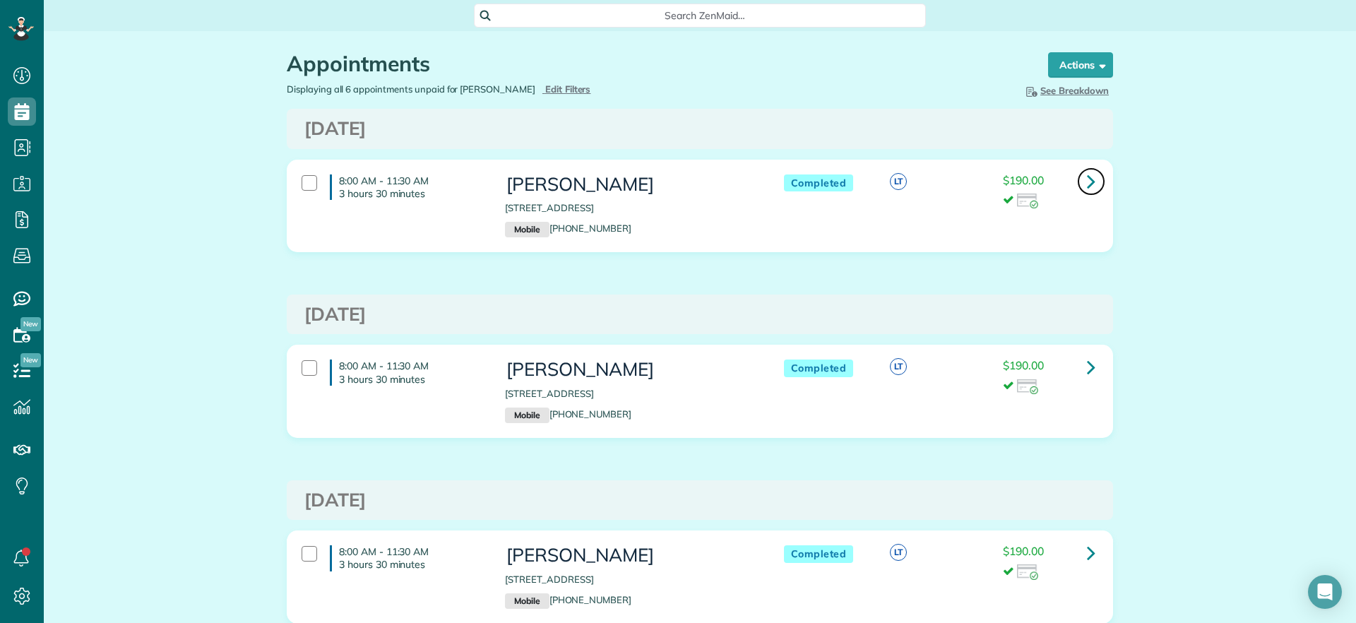
click at [1087, 188] on icon at bounding box center [1091, 181] width 8 height 25
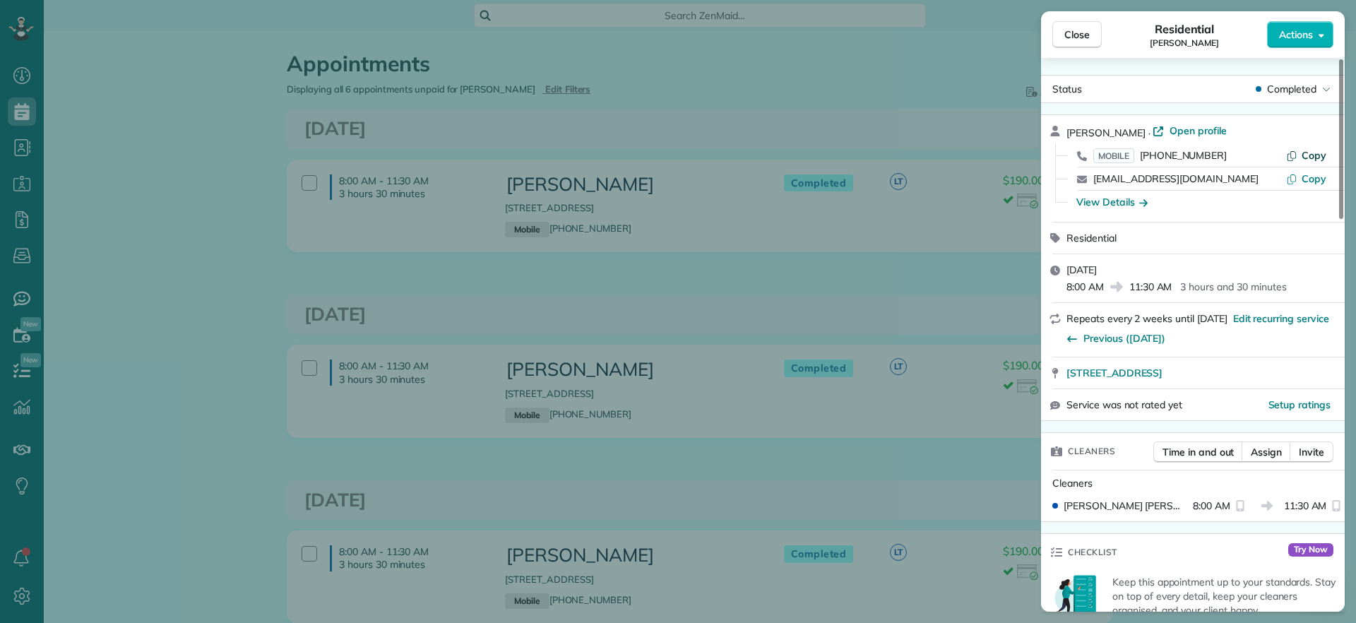
click at [1323, 151] on span "Copy" at bounding box center [1313, 155] width 25 height 13
